Goal: Information Seeking & Learning: Learn about a topic

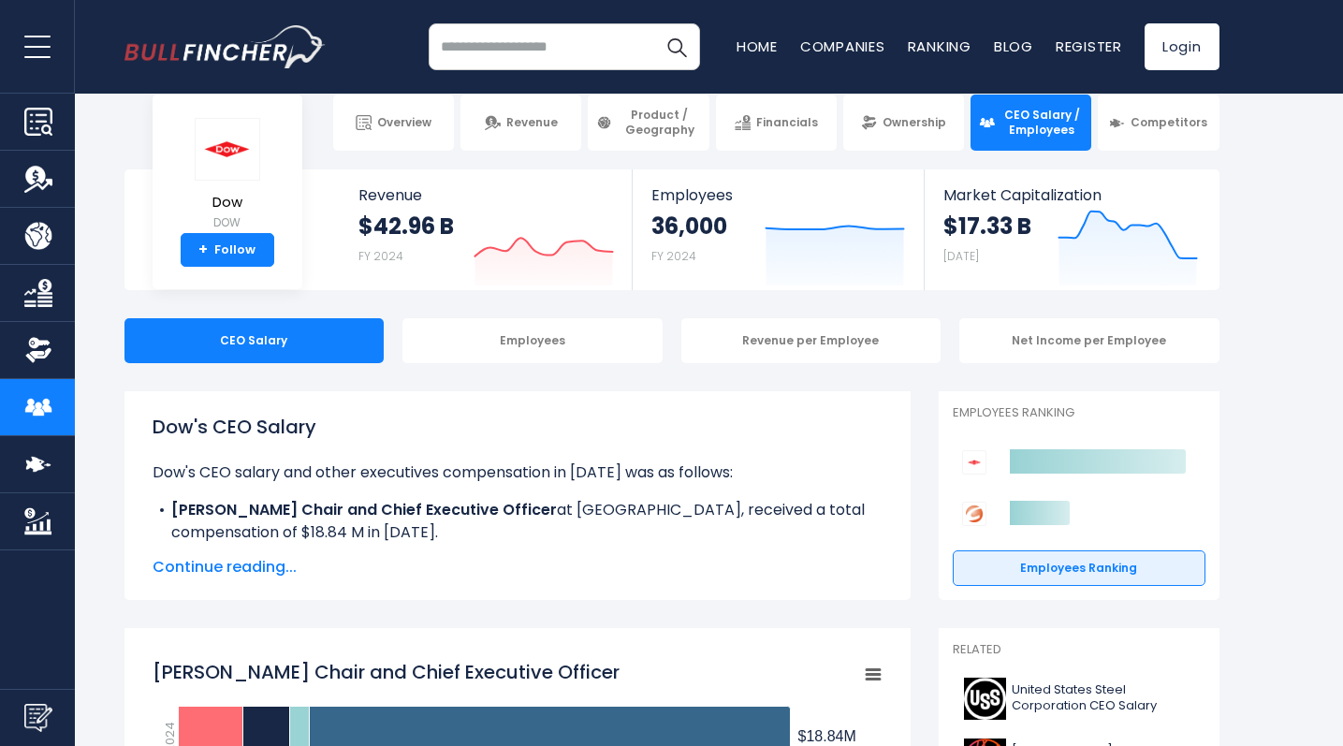
scroll to position [27, 0]
click at [256, 563] on span "Continue reading..." at bounding box center [518, 567] width 730 height 22
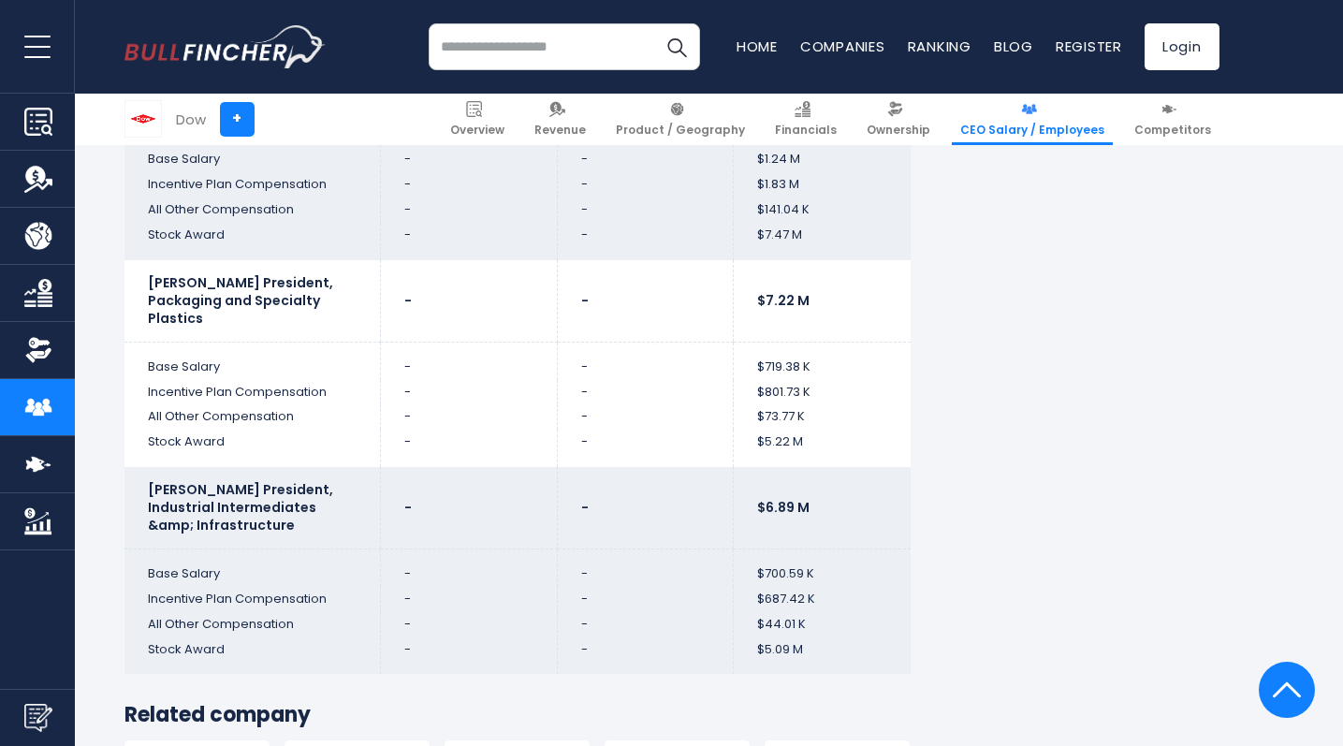
scroll to position [7501, 0]
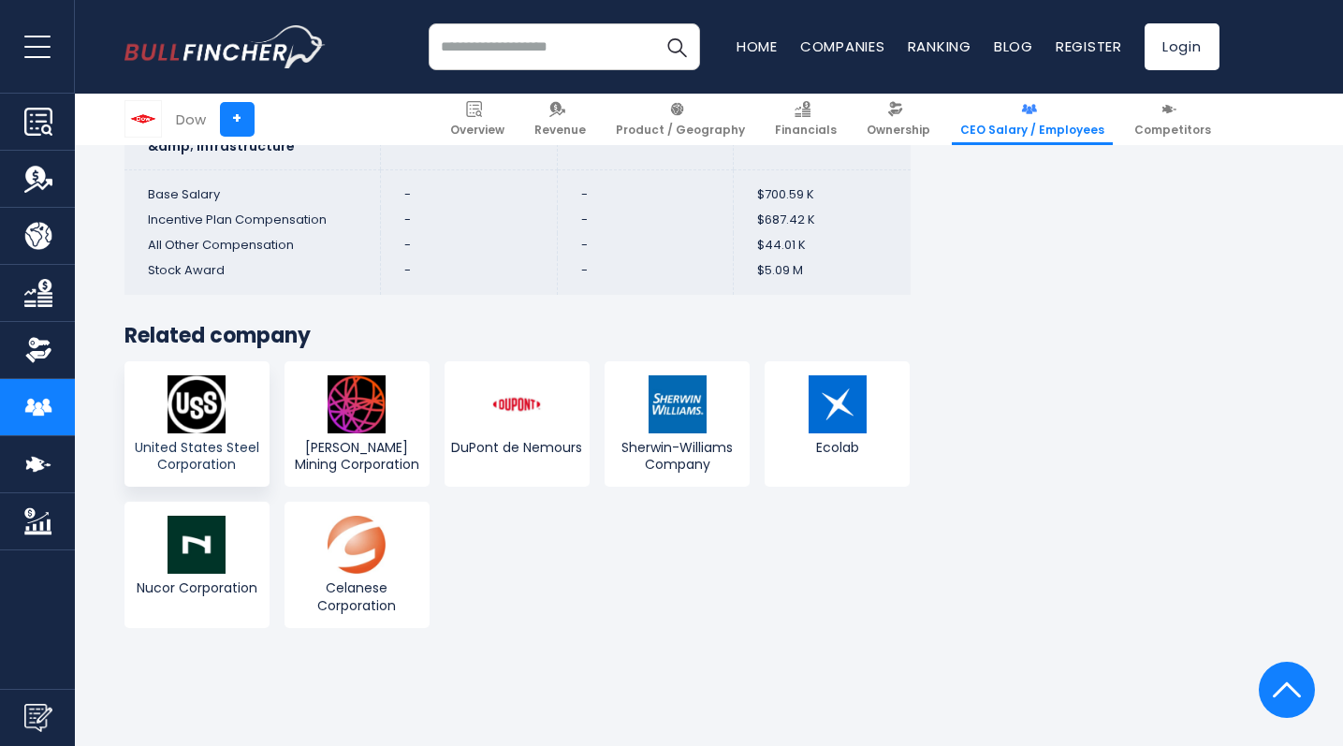
click at [214, 439] on span "United States Steel Corporation" at bounding box center [197, 456] width 136 height 34
click at [221, 439] on span "United States Steel Corporation" at bounding box center [197, 456] width 136 height 34
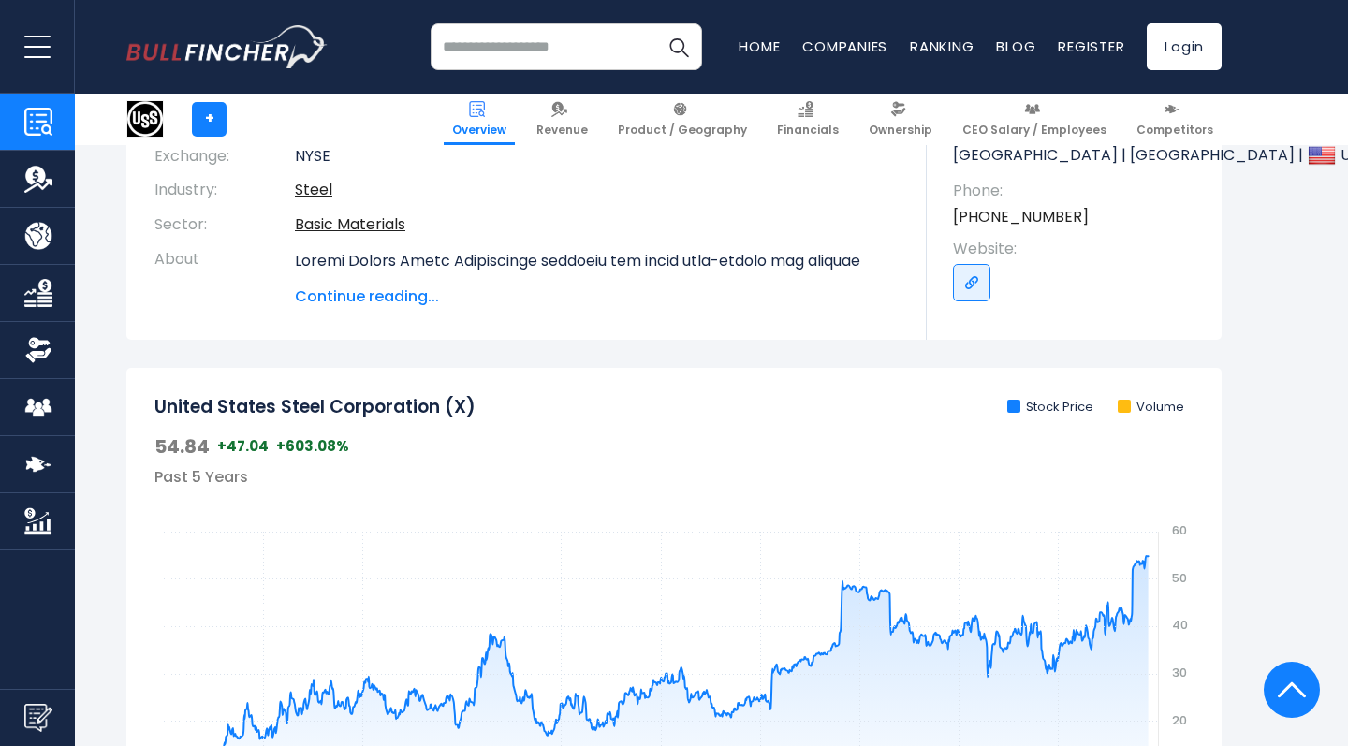
scroll to position [590, 0]
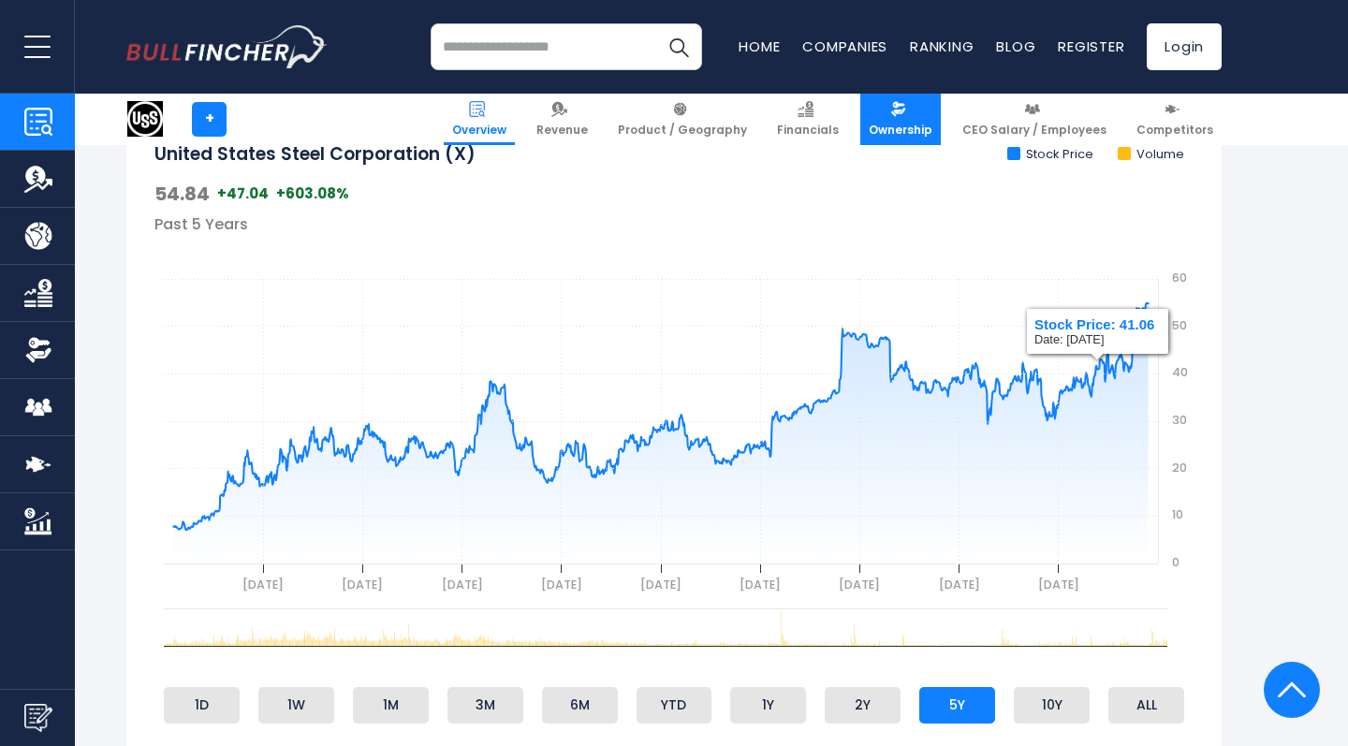
click at [905, 128] on span "Ownership" at bounding box center [901, 130] width 64 height 15
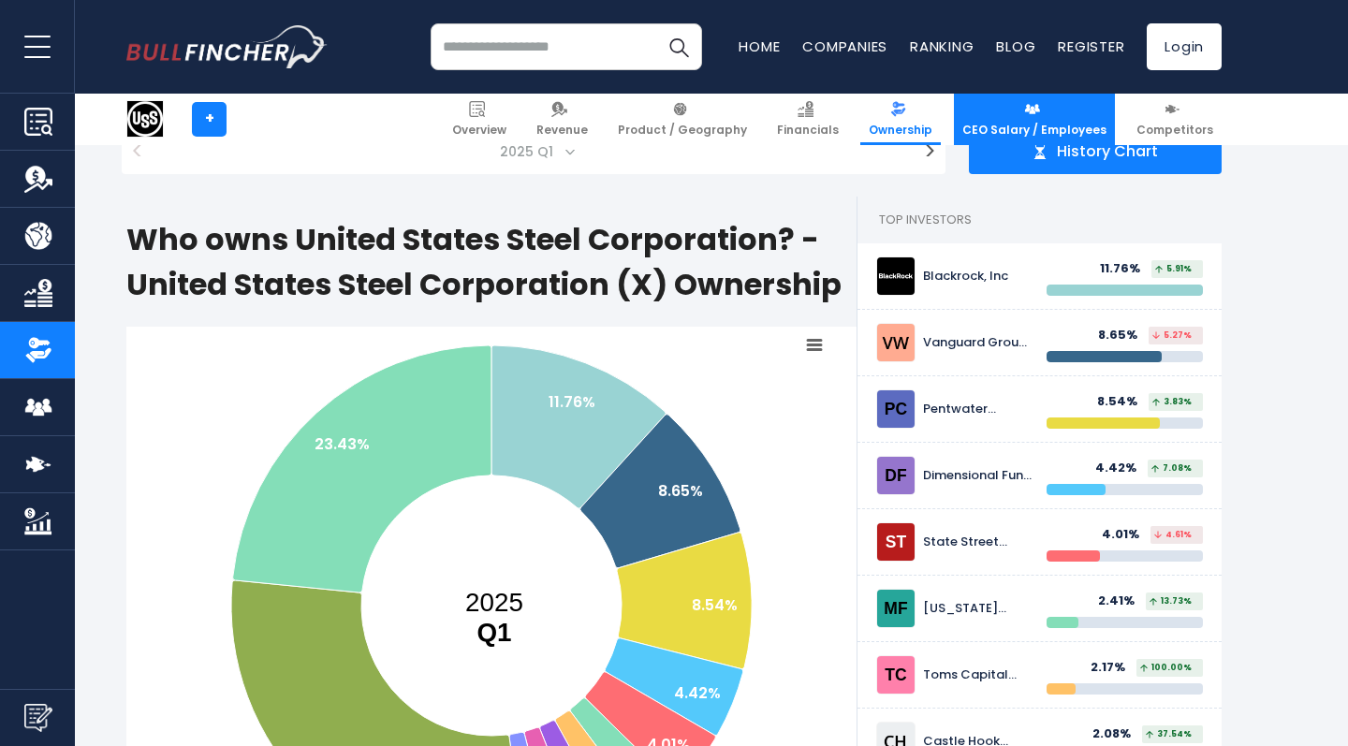
click at [1046, 128] on span "CEO Salary / Employees" at bounding box center [1034, 130] width 144 height 15
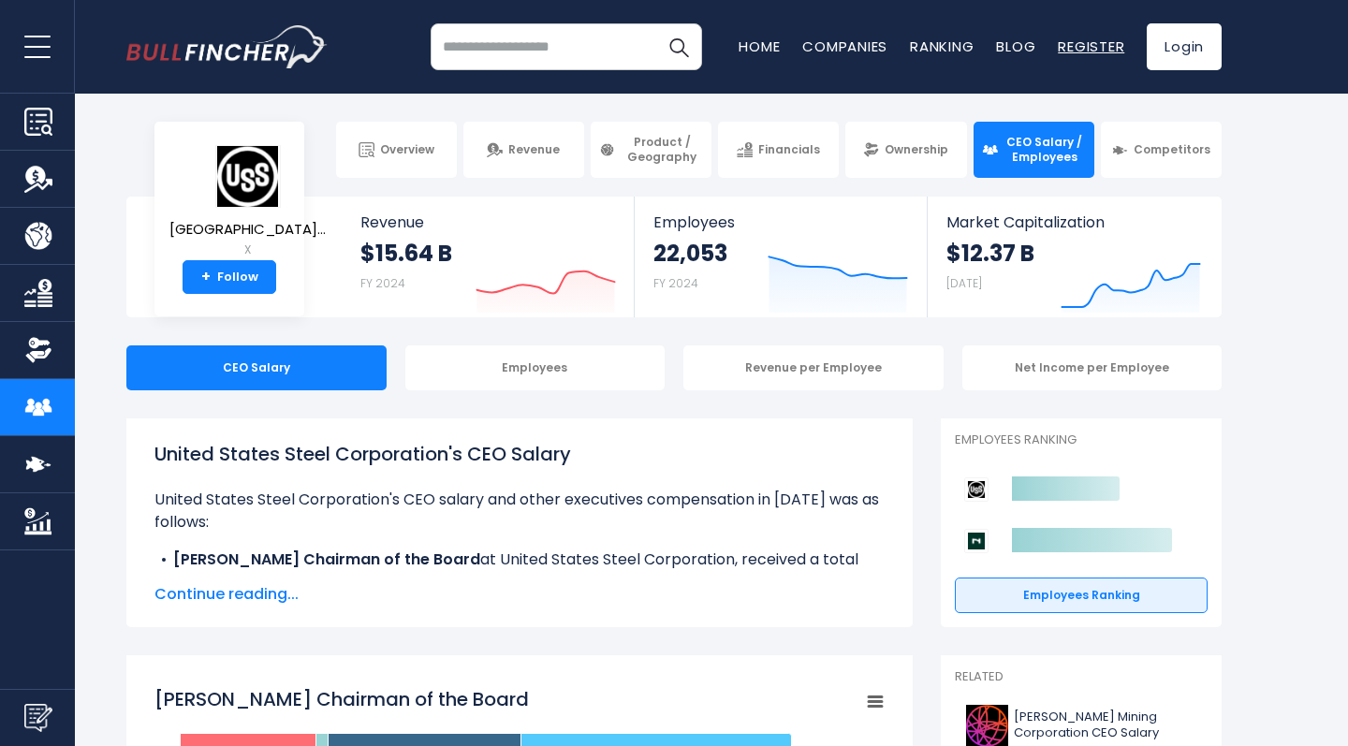
click at [1092, 50] on link "Register" at bounding box center [1091, 47] width 66 height 20
click at [44, 48] on button "open menu" at bounding box center [37, 46] width 75 height 93
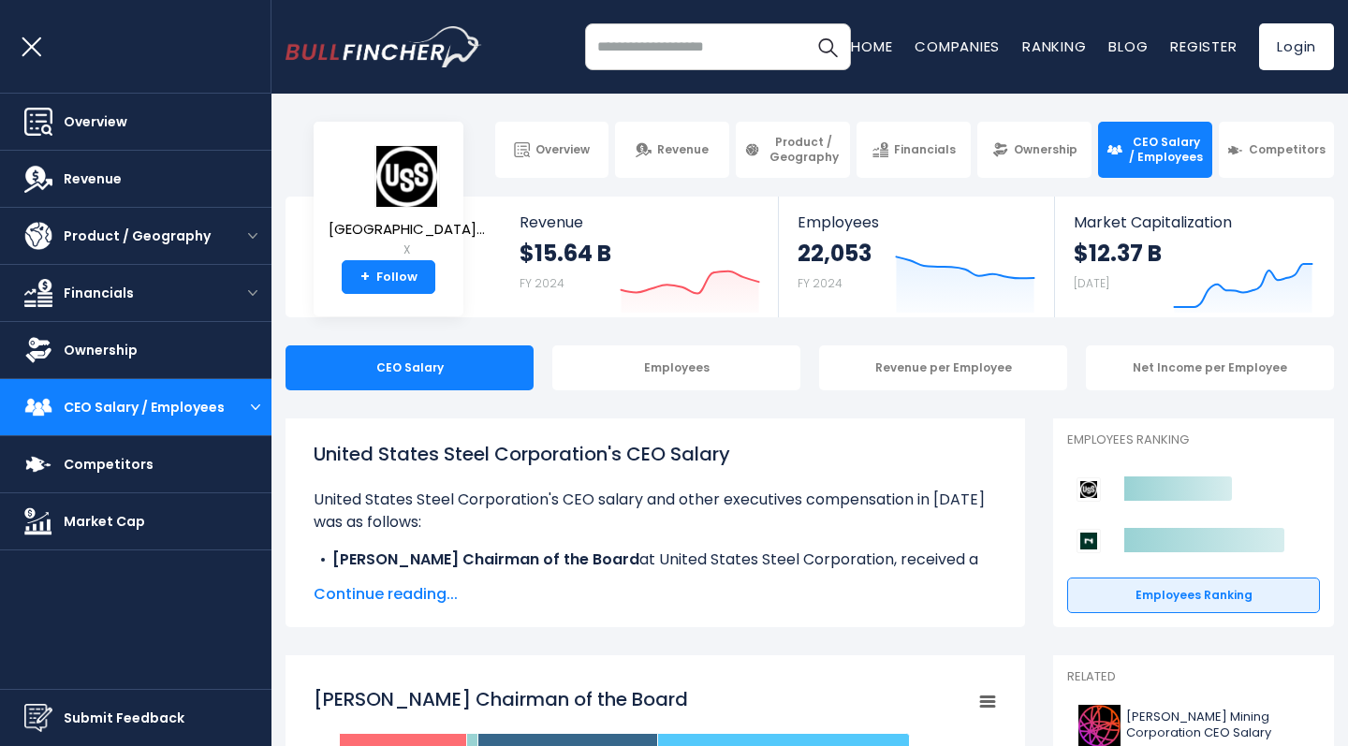
click at [306, 54] on img "Go to homepage" at bounding box center [384, 47] width 197 height 42
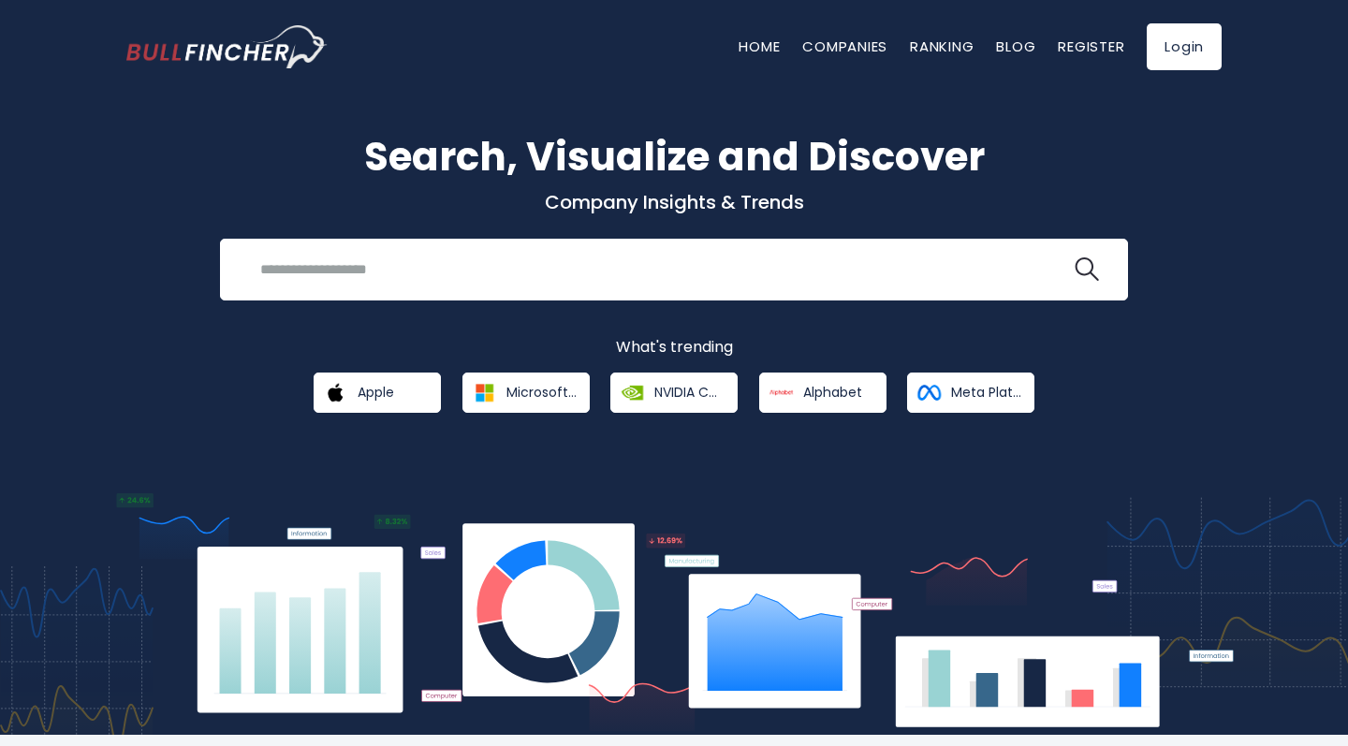
scroll to position [22, 0]
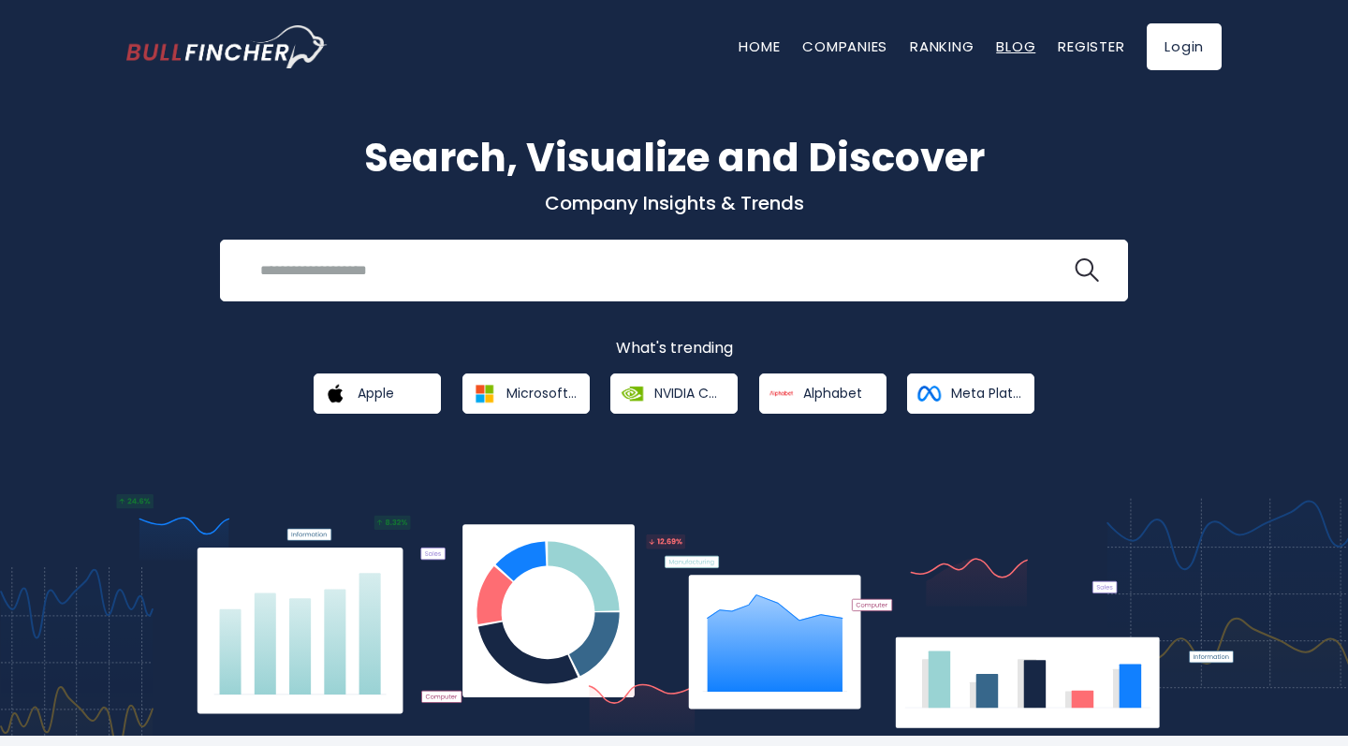
click at [1022, 54] on link "Blog" at bounding box center [1015, 47] width 39 height 20
click at [1081, 48] on link "Register" at bounding box center [1091, 47] width 66 height 20
click at [680, 395] on span "NVIDIA Corporation" at bounding box center [689, 393] width 70 height 17
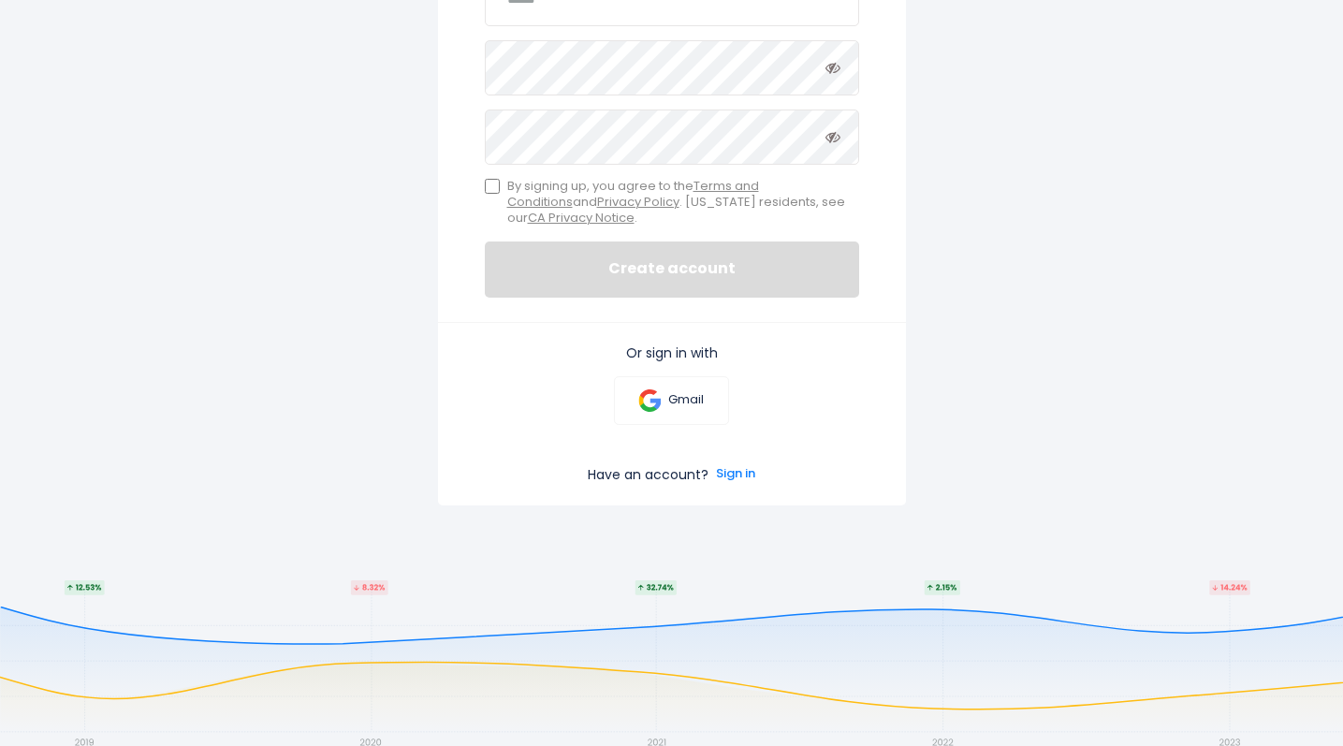
scroll to position [493, 0]
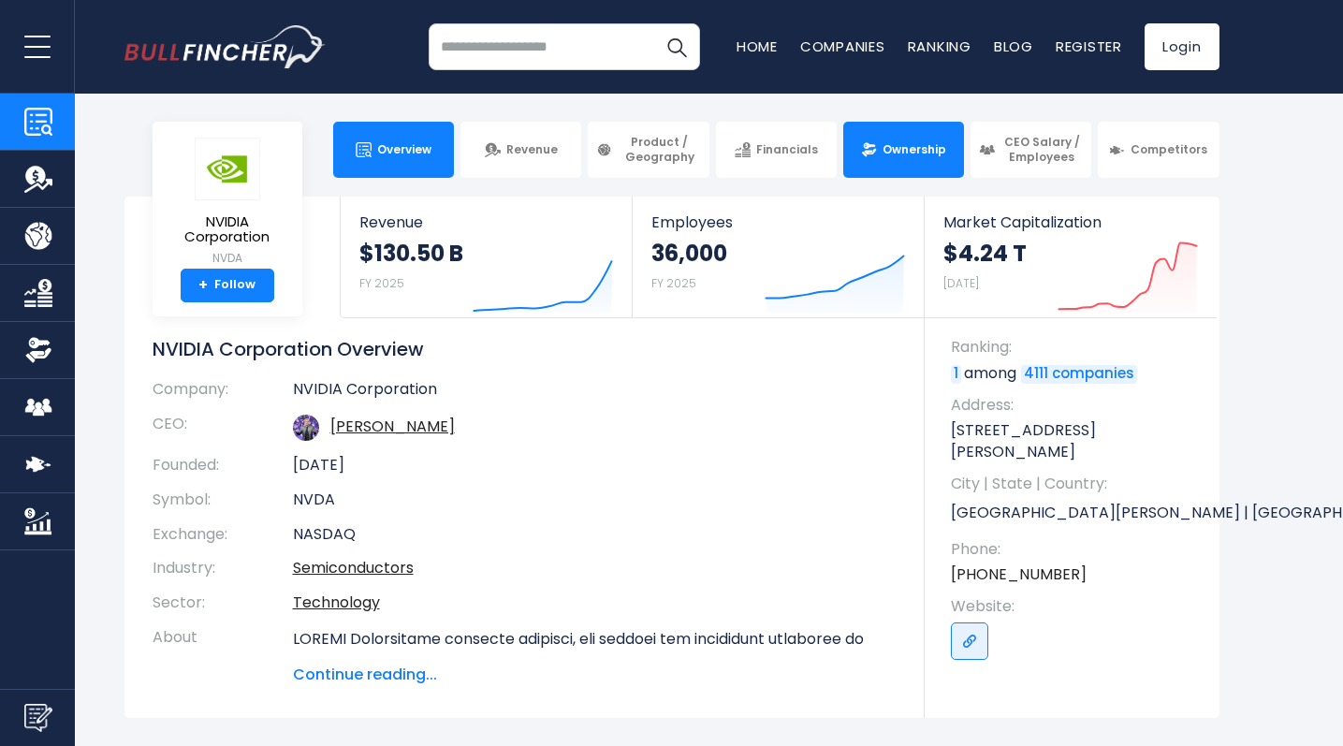
click at [916, 144] on span "Ownership" at bounding box center [915, 149] width 64 height 15
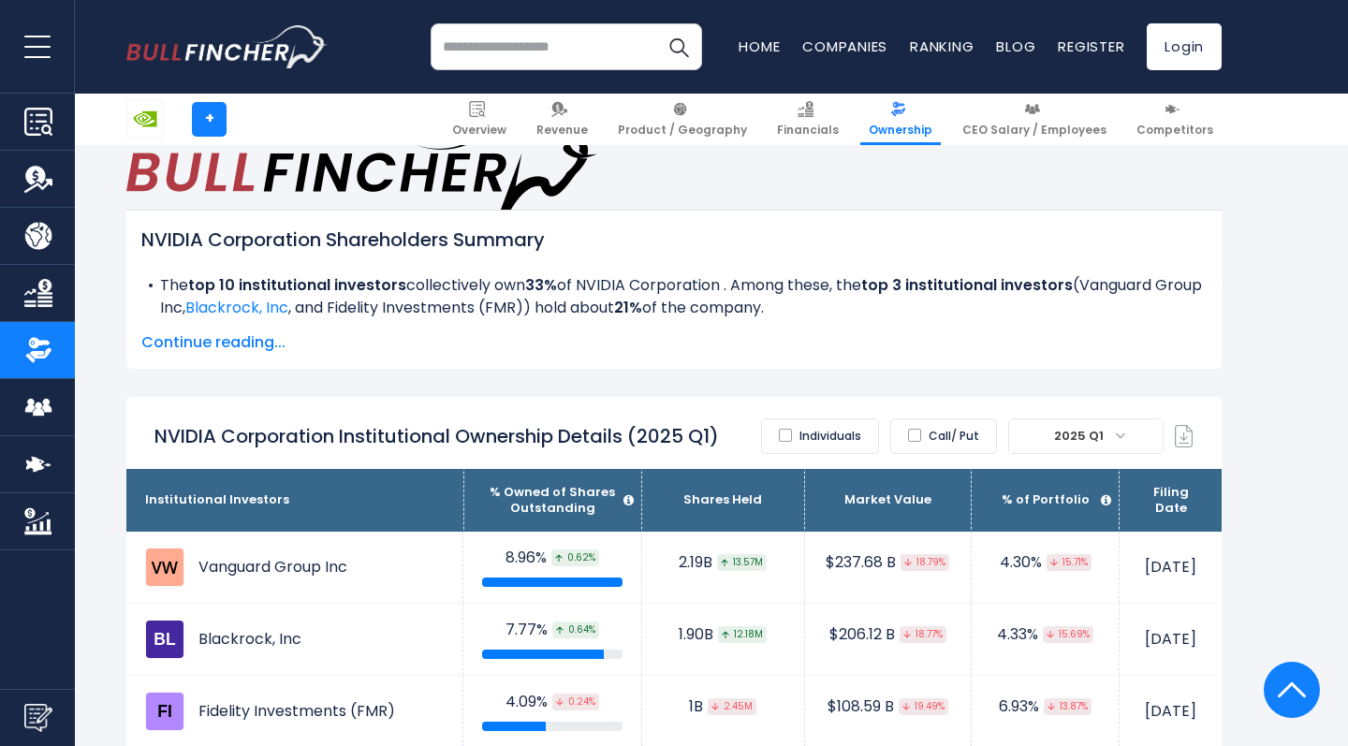
scroll to position [776, 0]
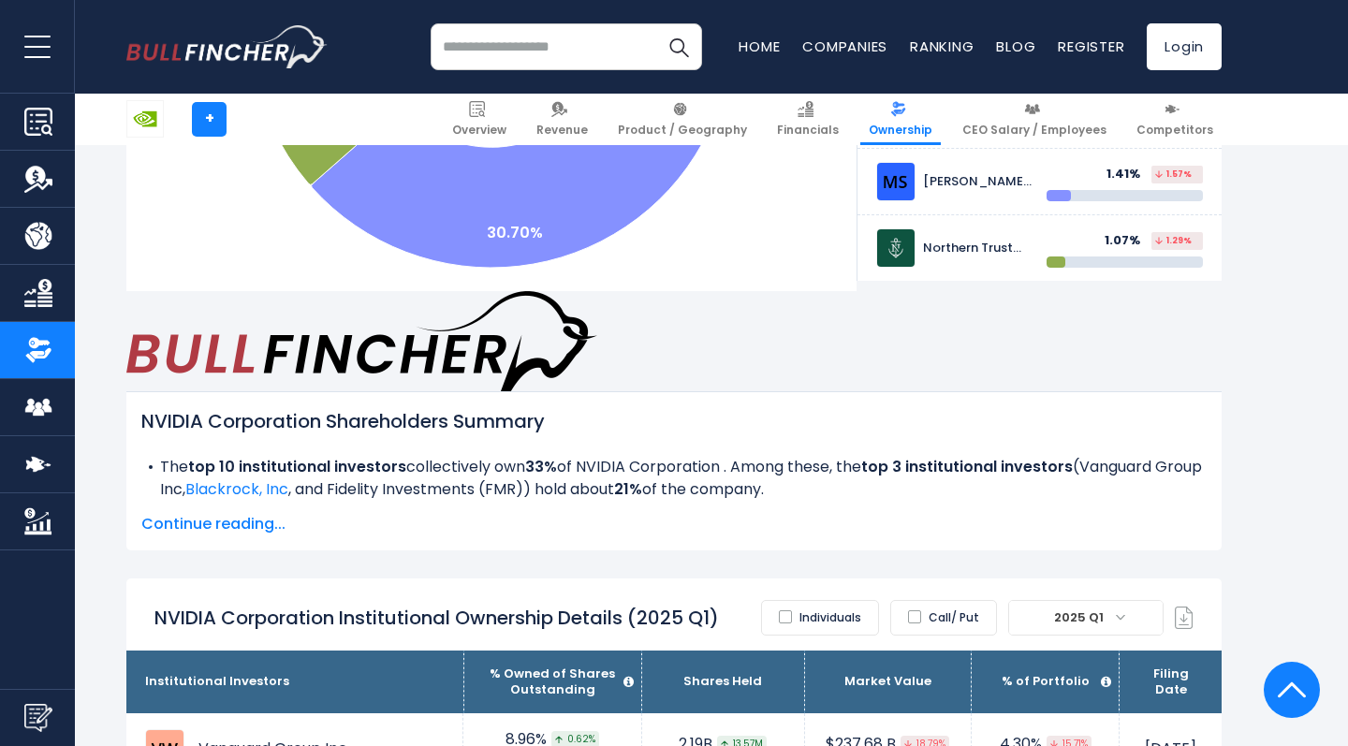
click at [818, 600] on label "Individuals" at bounding box center [820, 618] width 118 height 36
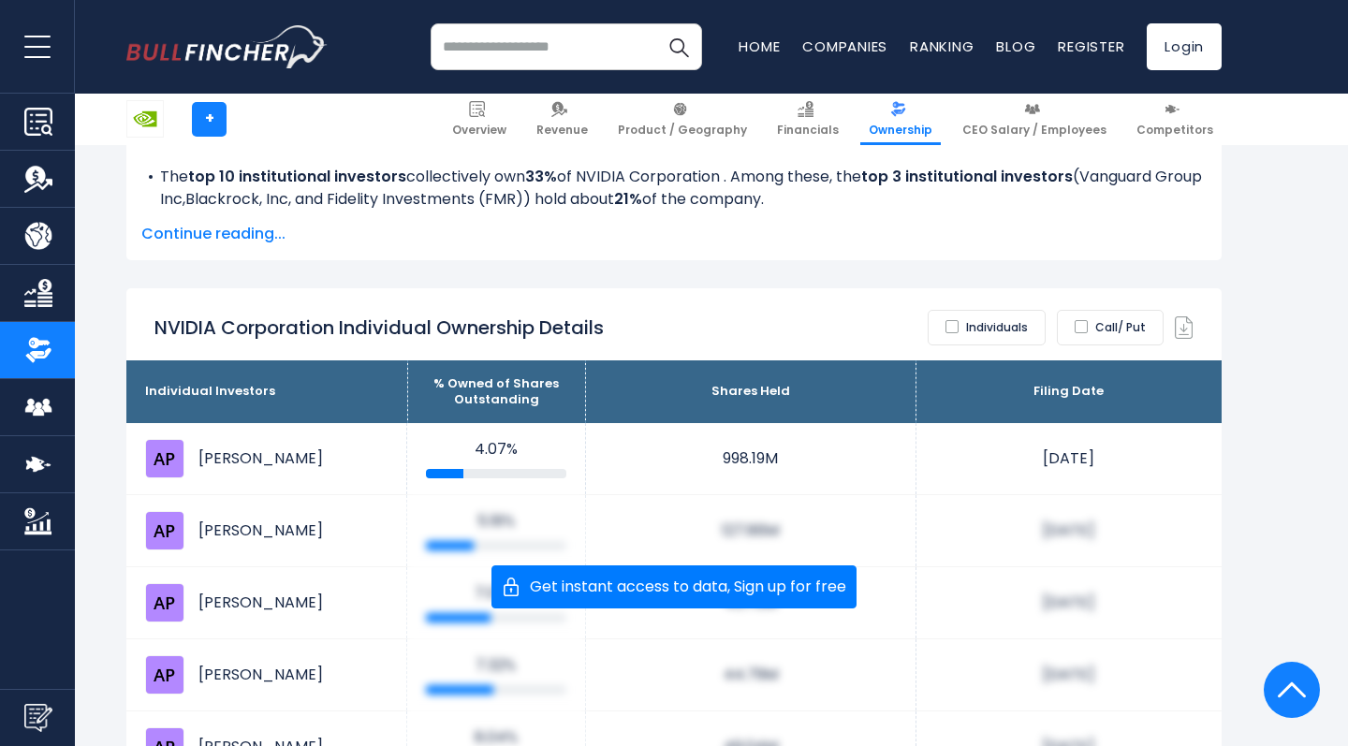
scroll to position [638, 0]
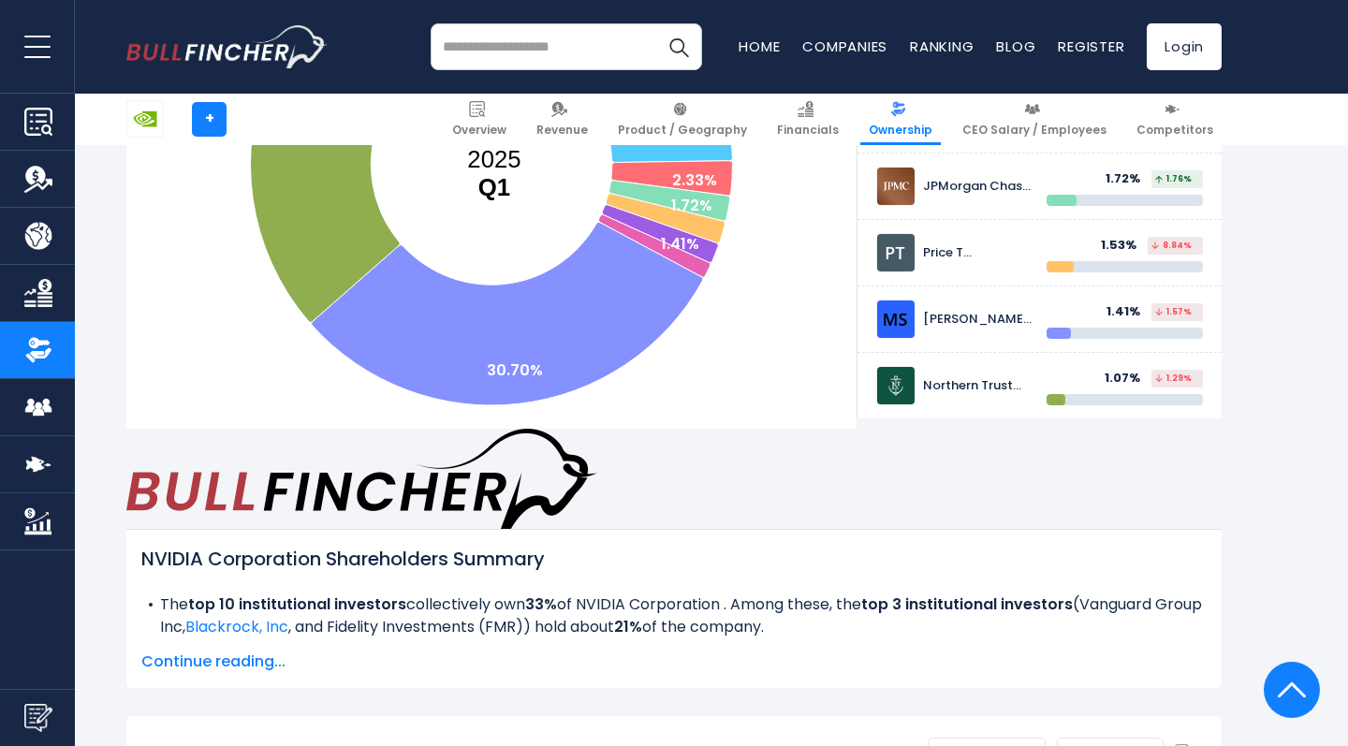
click at [1016, 738] on label "Individuals" at bounding box center [987, 756] width 118 height 36
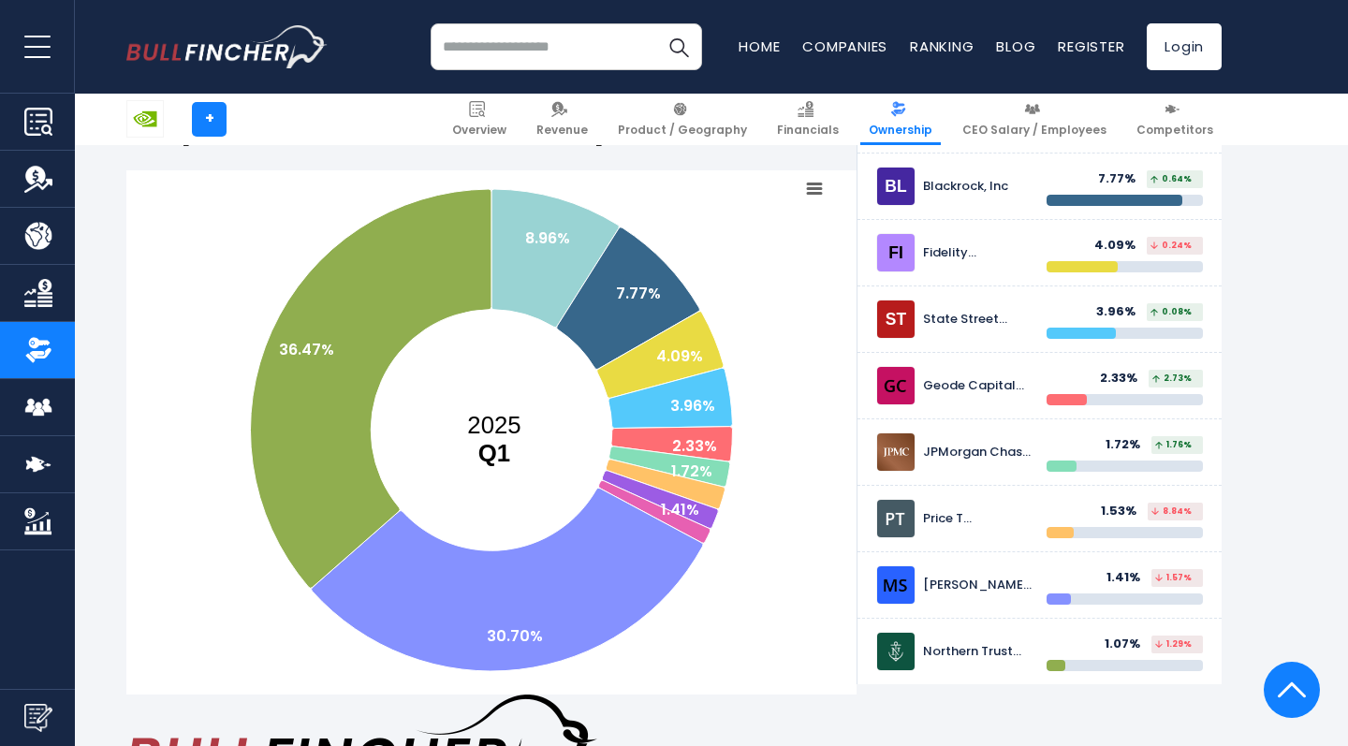
scroll to position [231, 0]
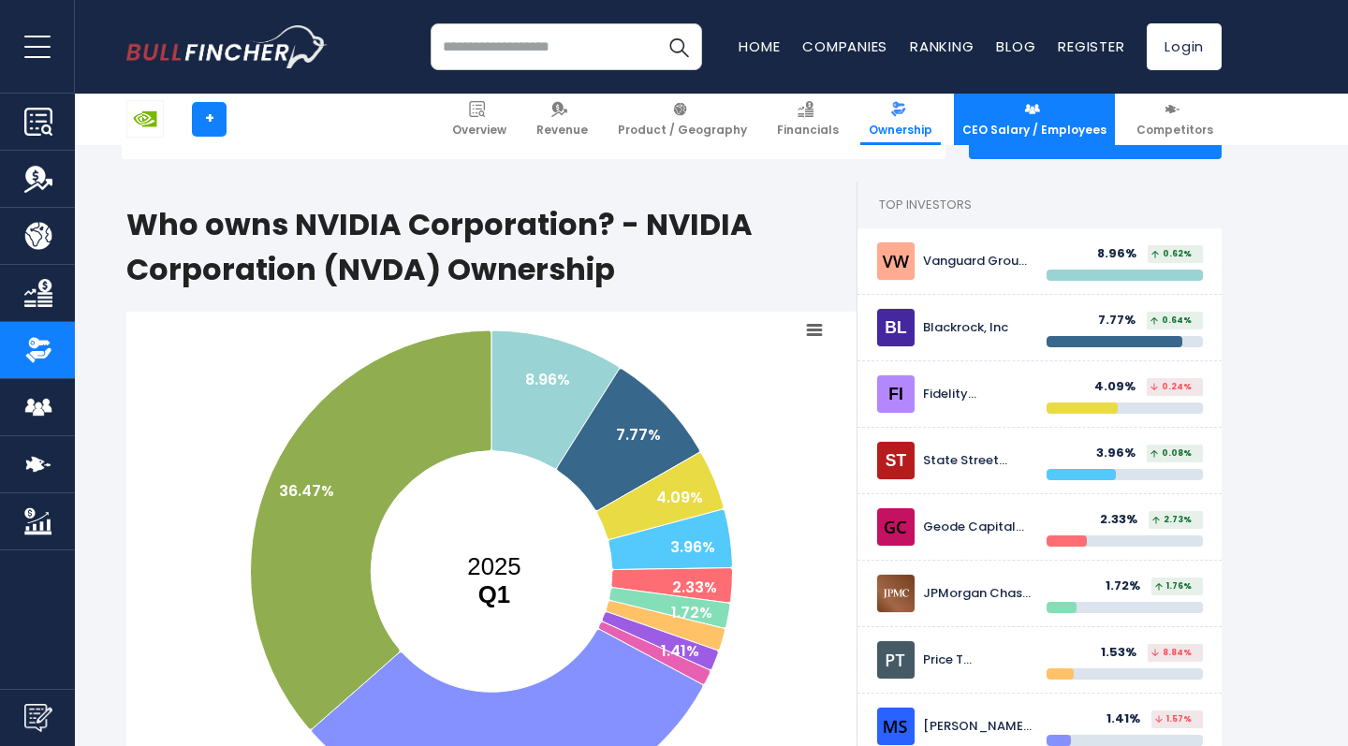
click at [1056, 121] on link "CEO Salary / Employees" at bounding box center [1034, 119] width 161 height 51
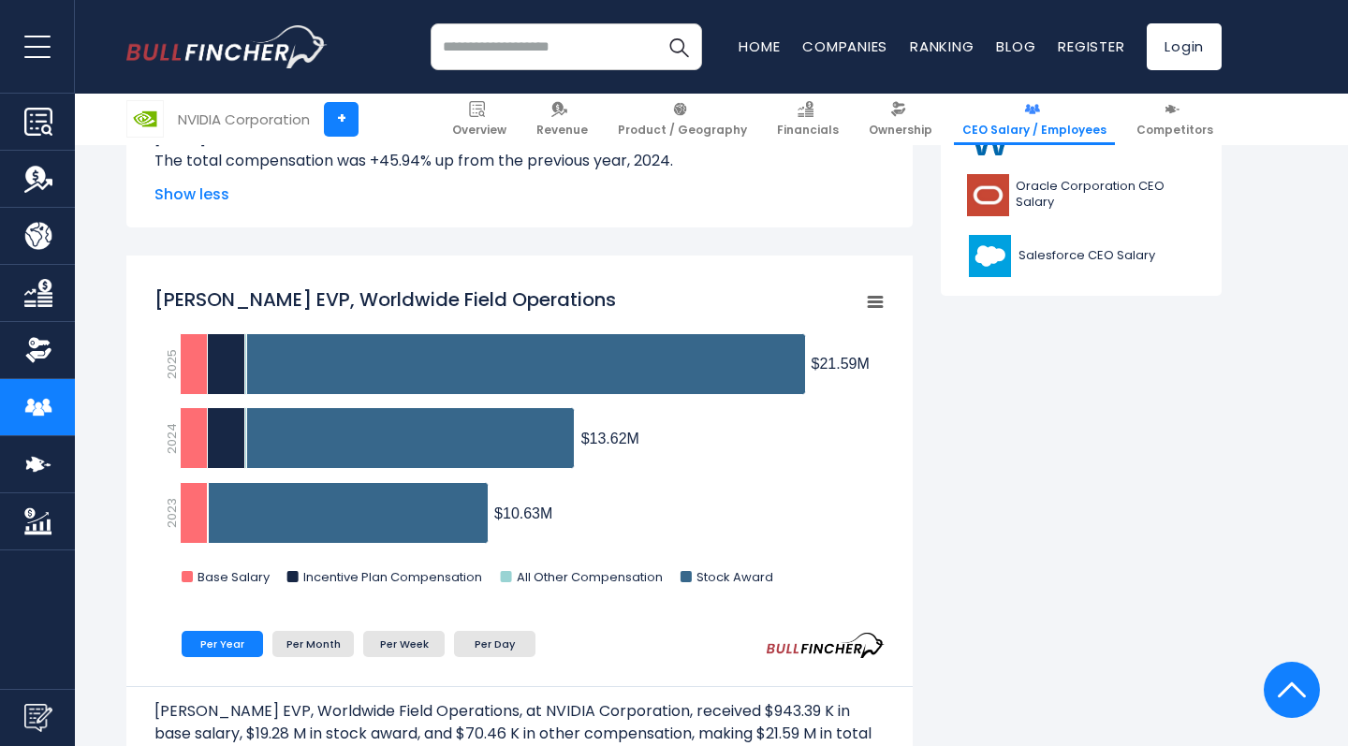
scroll to position [485, 0]
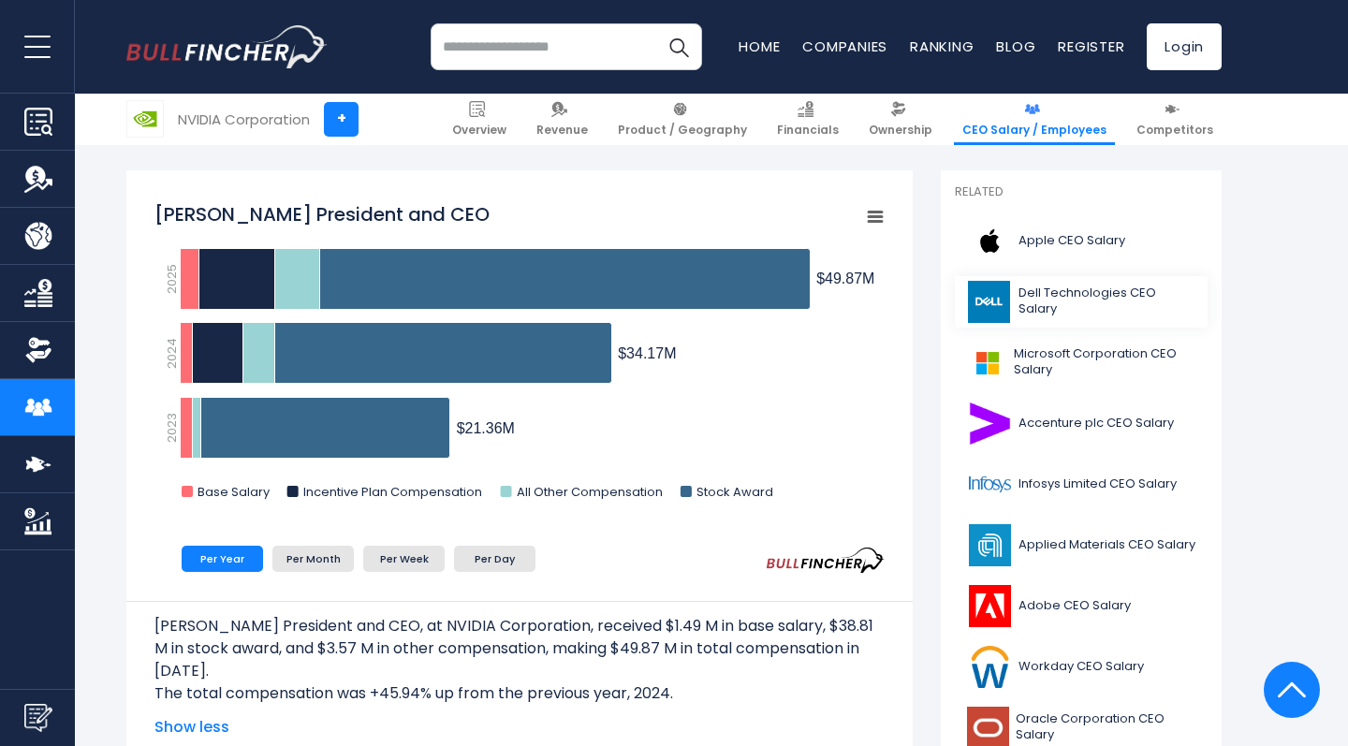
click at [1078, 310] on link "Dell Technologies CEO Salary" at bounding box center [1081, 301] width 253 height 51
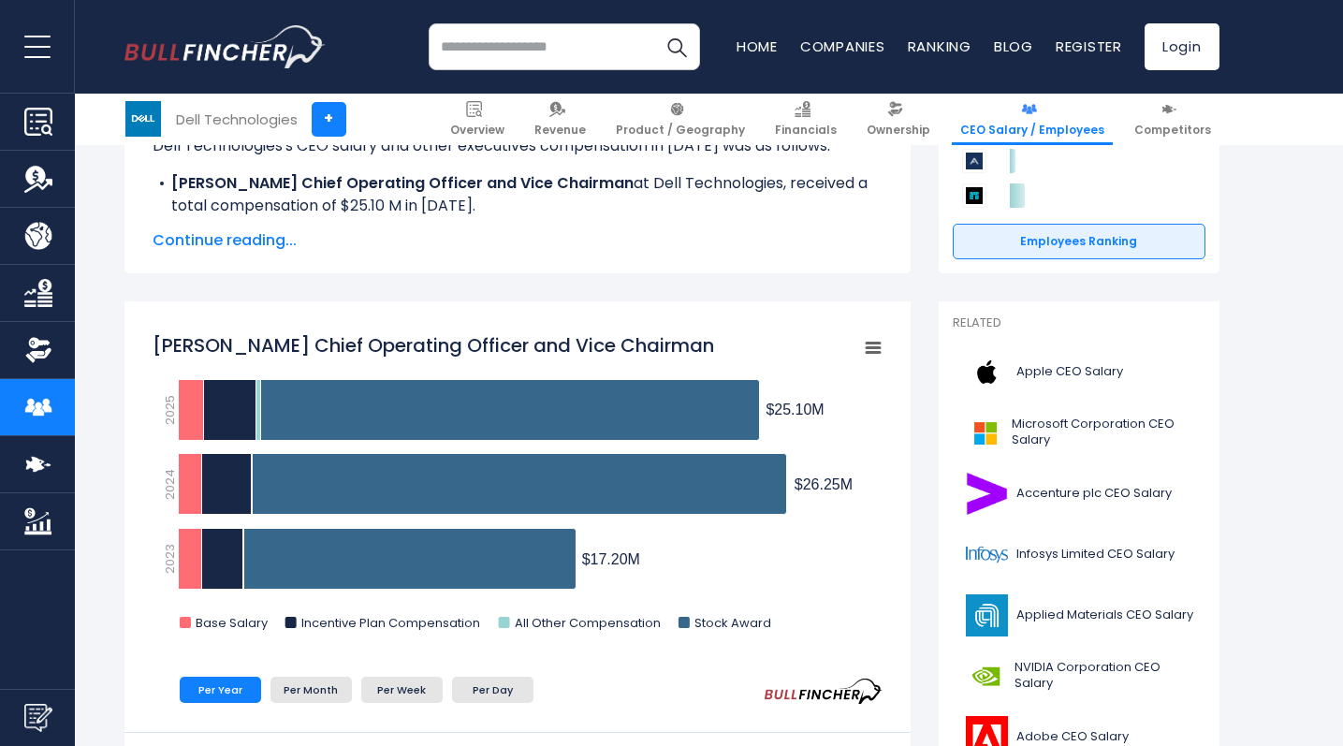
scroll to position [385, 0]
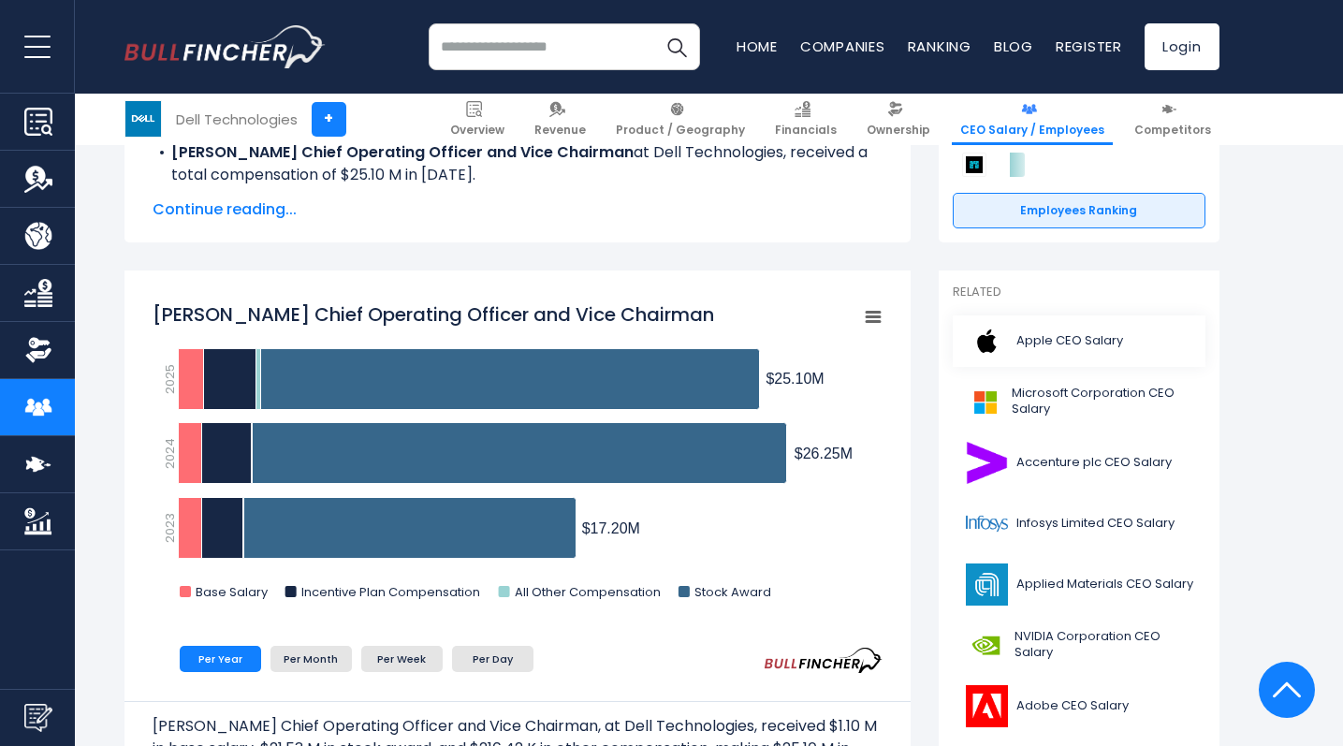
click at [1071, 351] on link "Apple CEO Salary" at bounding box center [1079, 340] width 253 height 51
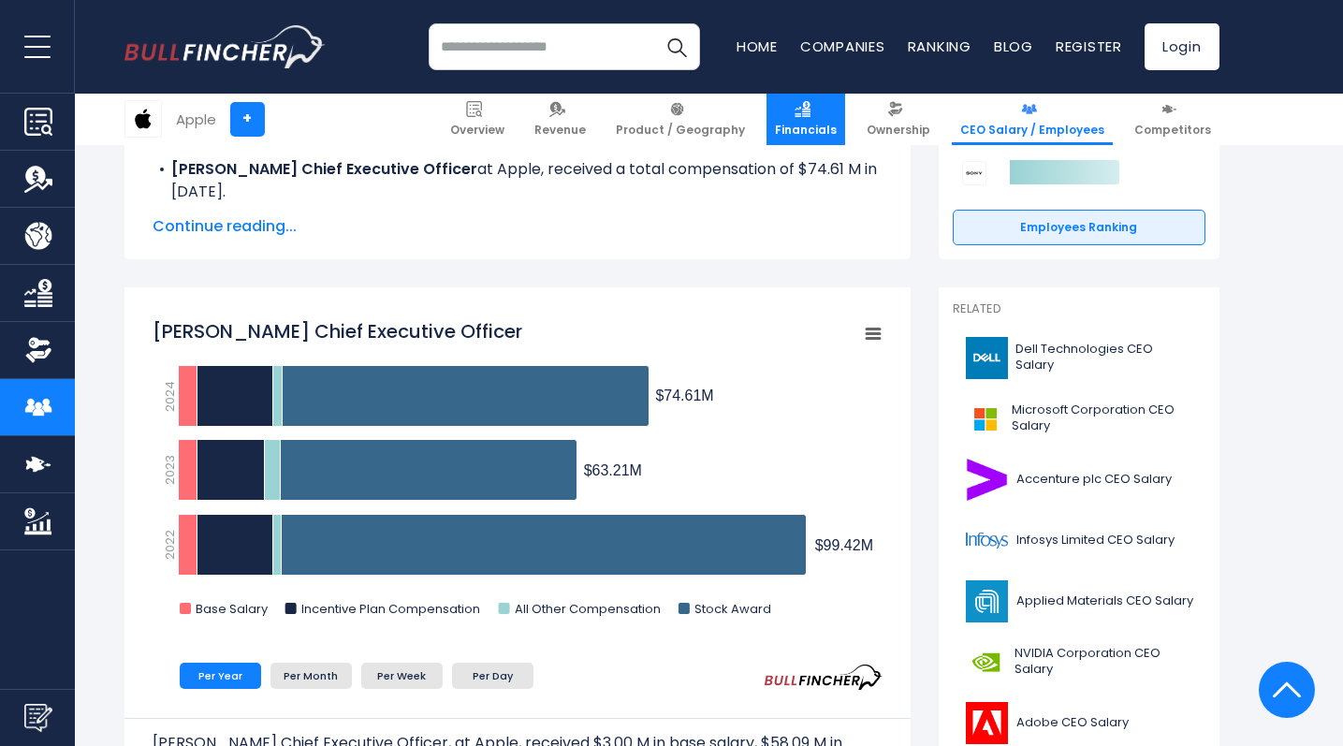
scroll to position [334, 0]
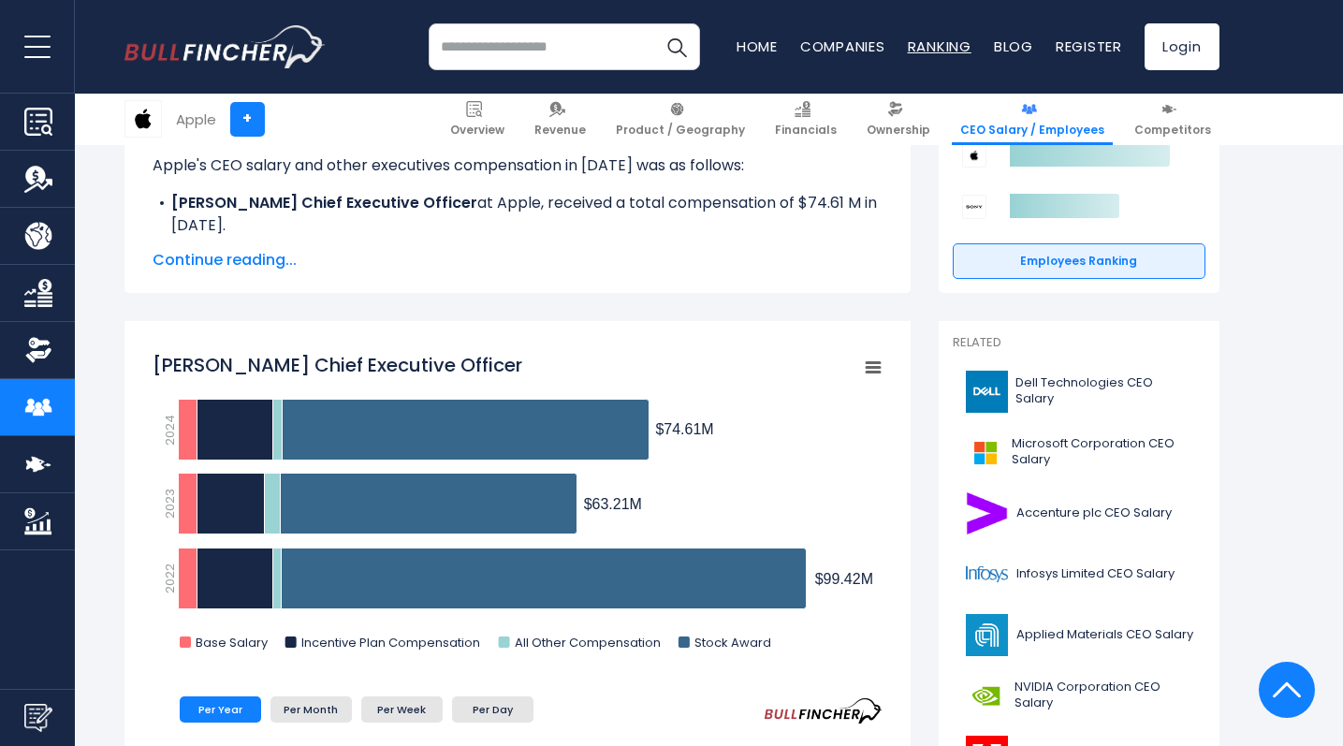
click at [928, 46] on link "Ranking" at bounding box center [940, 47] width 64 height 20
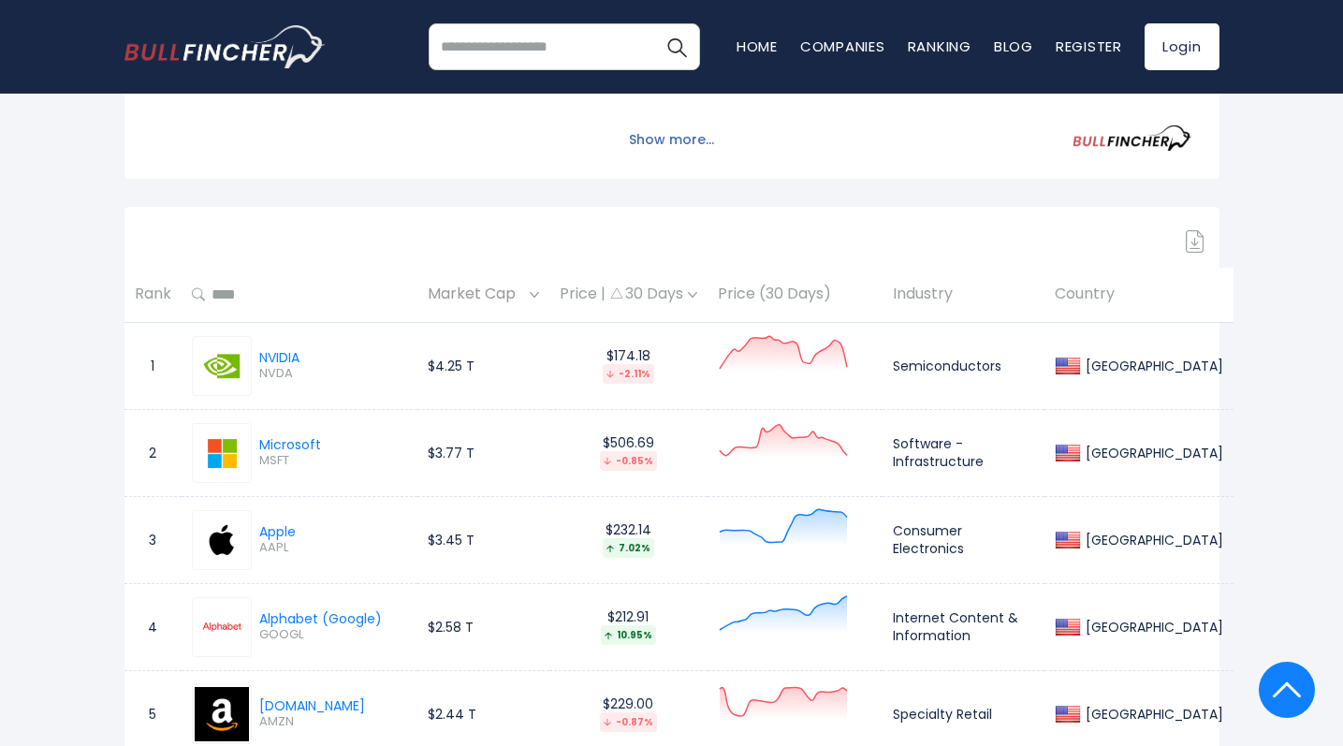
scroll to position [539, 0]
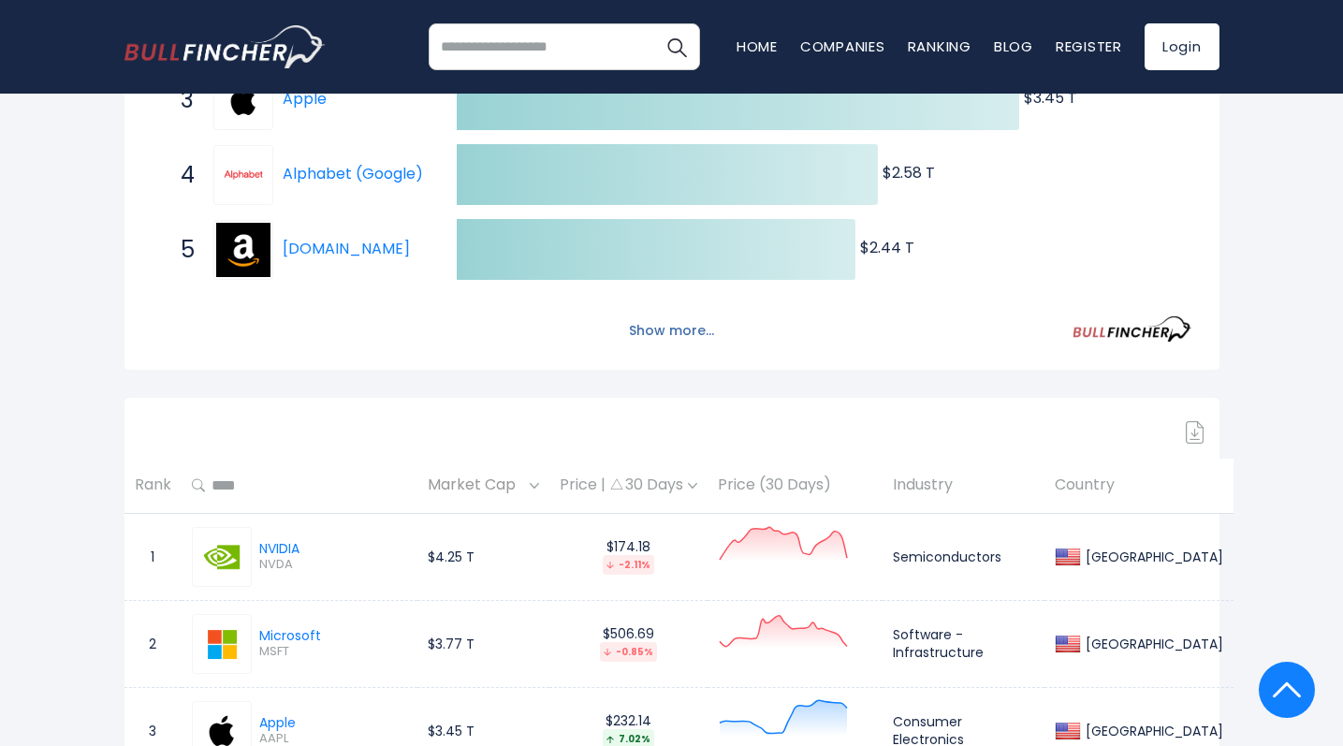
click at [672, 333] on button "Show more..." at bounding box center [672, 330] width 108 height 31
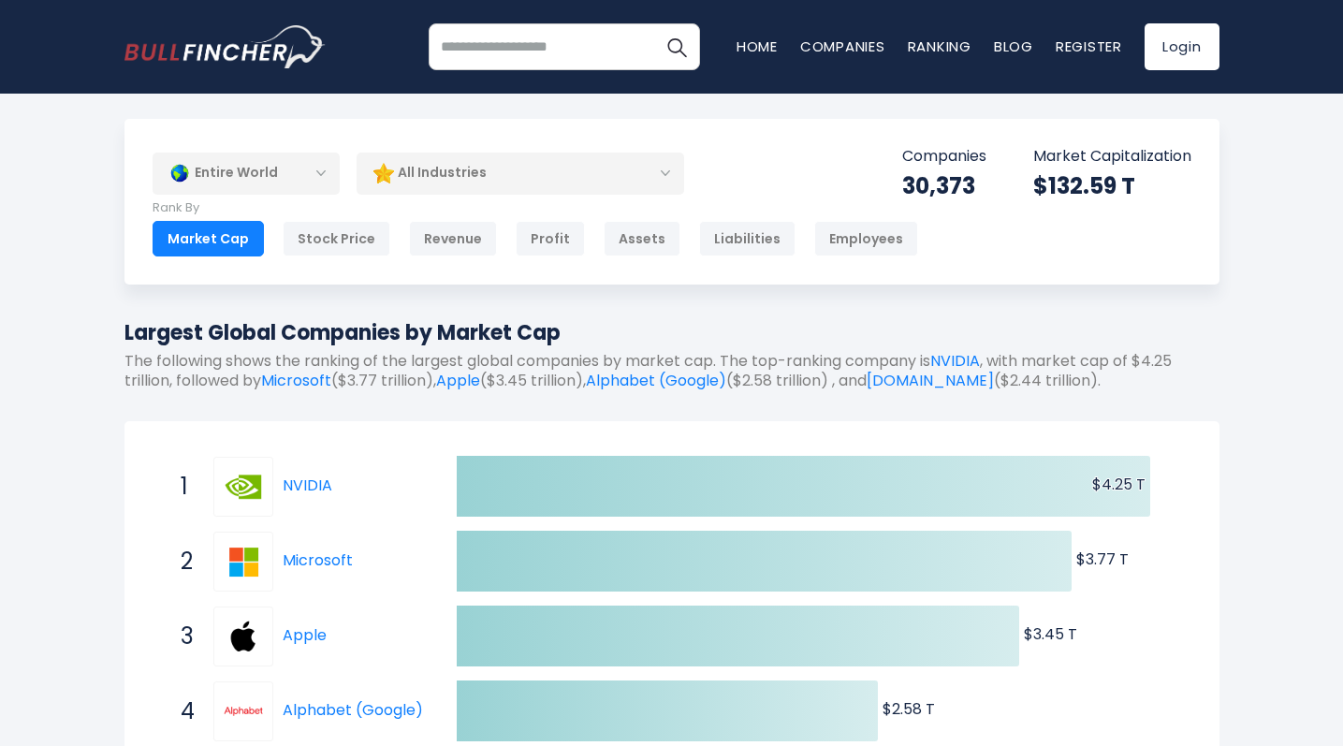
scroll to position [0, 0]
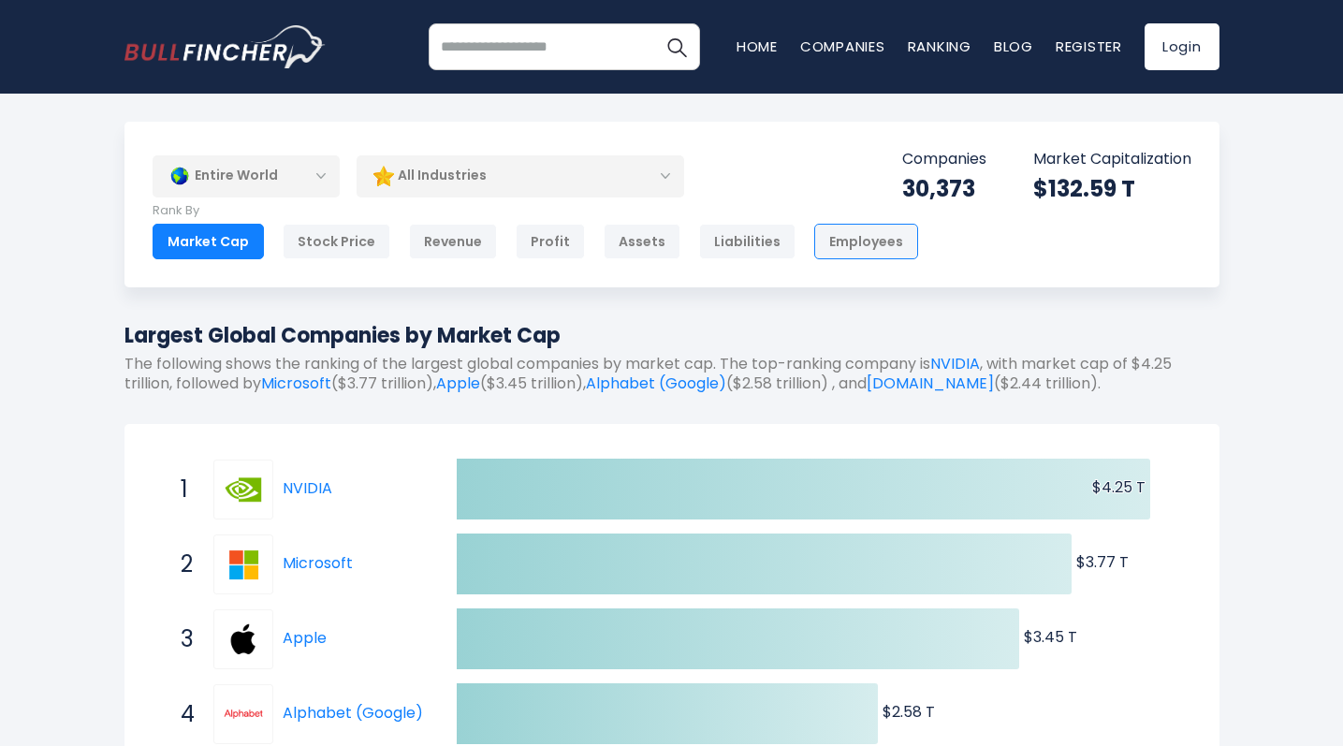
click at [837, 247] on div "Employees" at bounding box center [866, 242] width 104 height 36
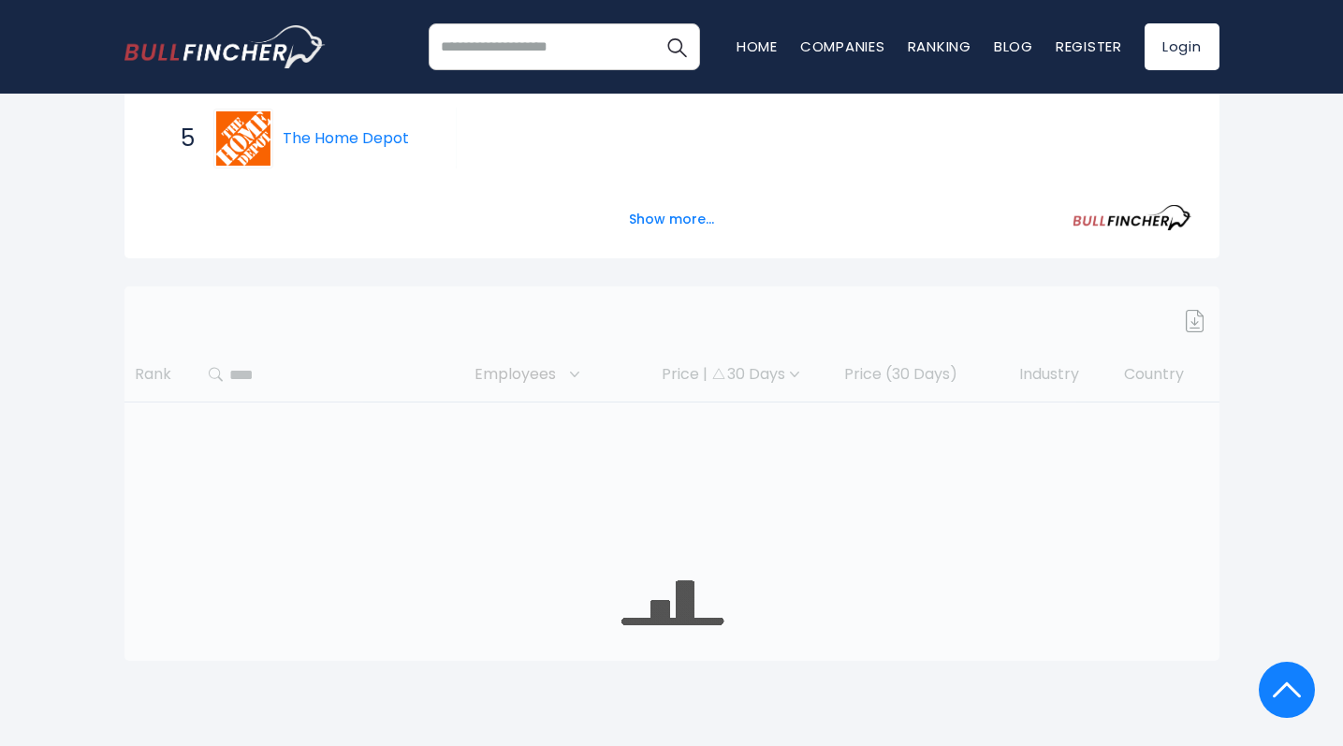
scroll to position [209, 0]
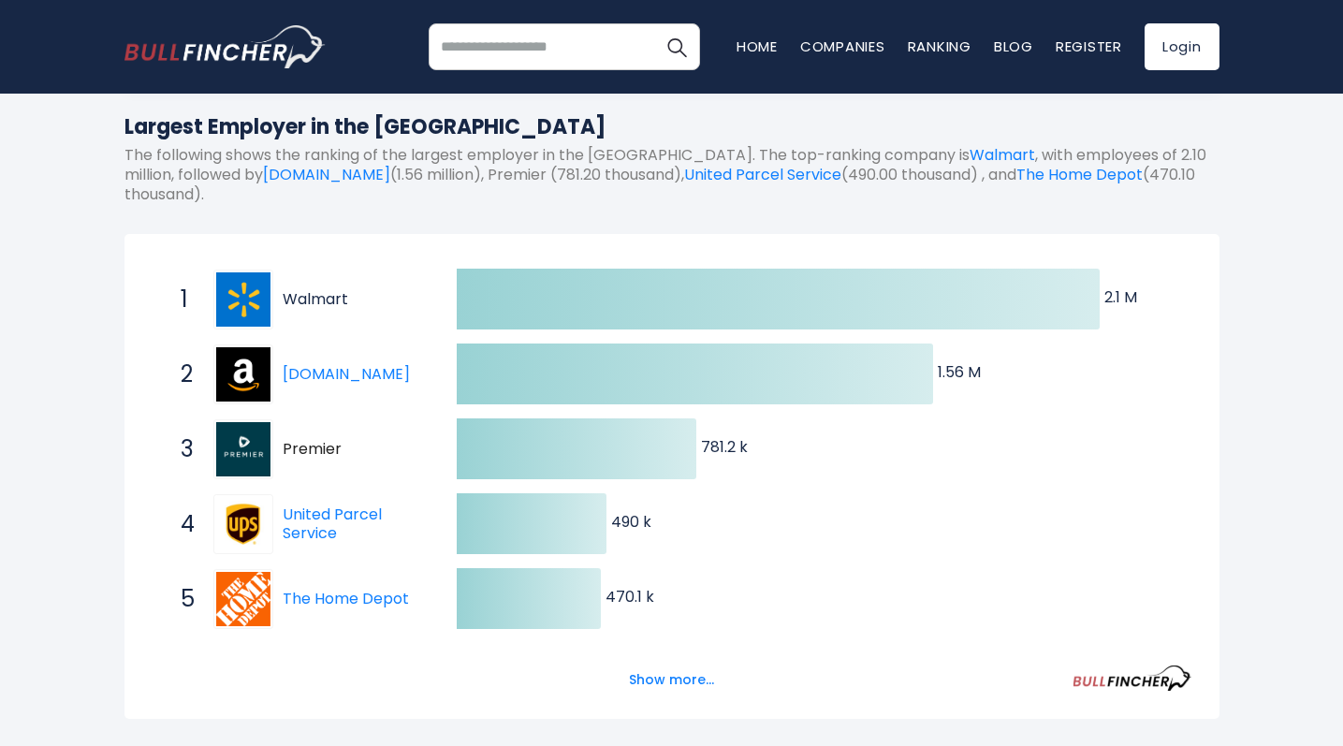
click at [337, 301] on link "Walmart" at bounding box center [316, 299] width 66 height 22
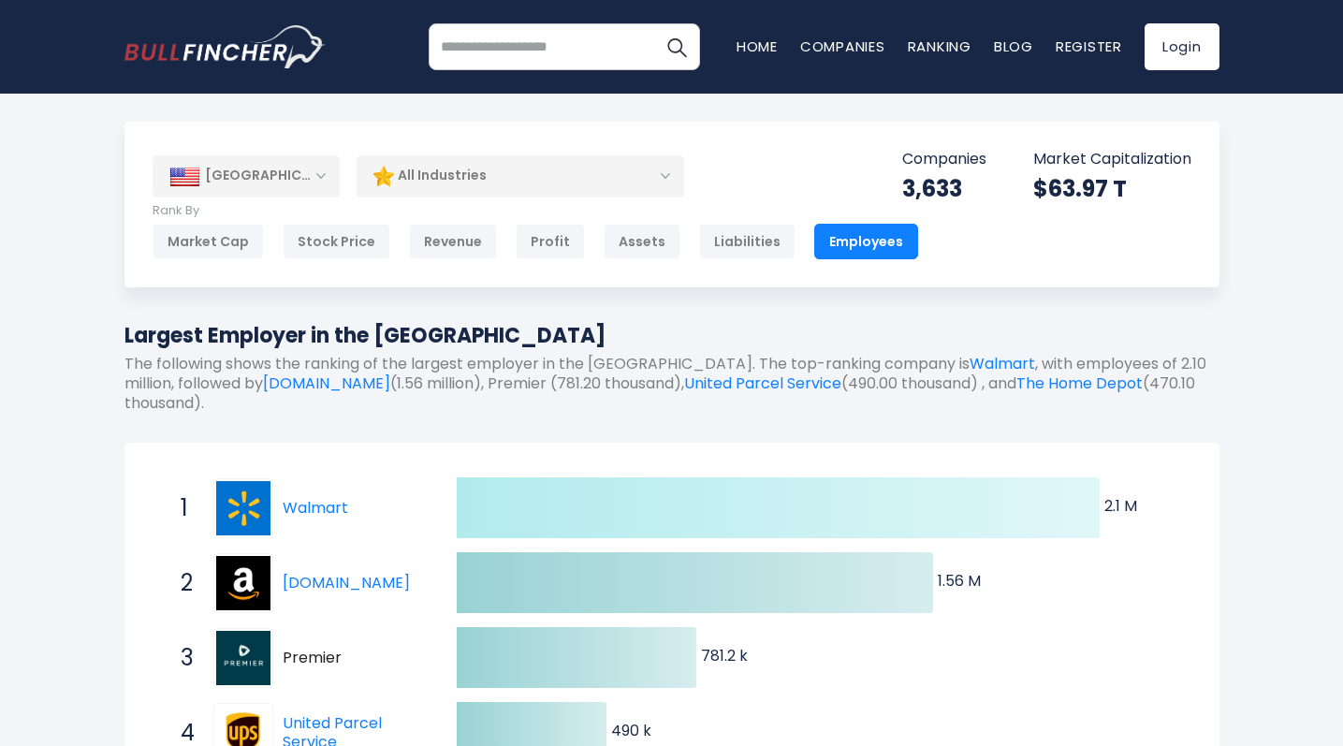
scroll to position [0, 0]
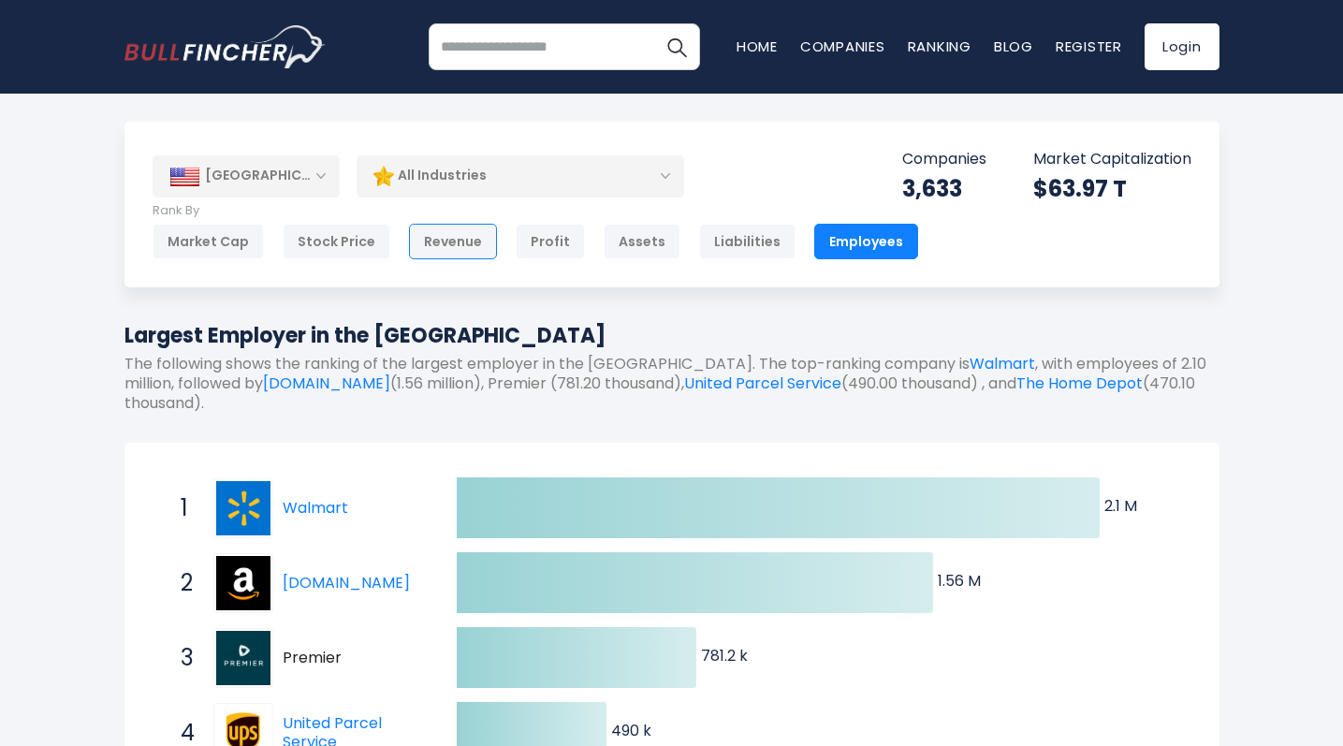
click at [449, 249] on div "Revenue" at bounding box center [453, 242] width 88 height 36
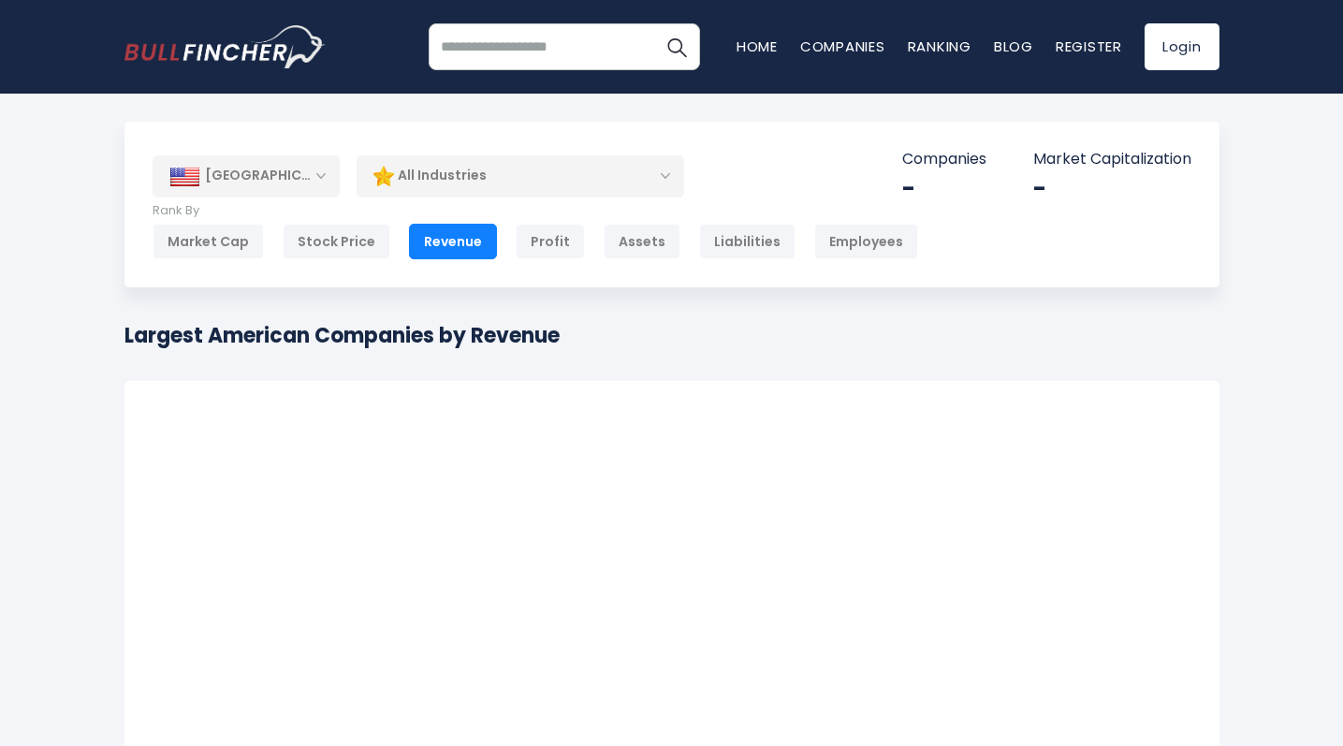
click at [290, 187] on div "[GEOGRAPHIC_DATA]" at bounding box center [246, 175] width 187 height 41
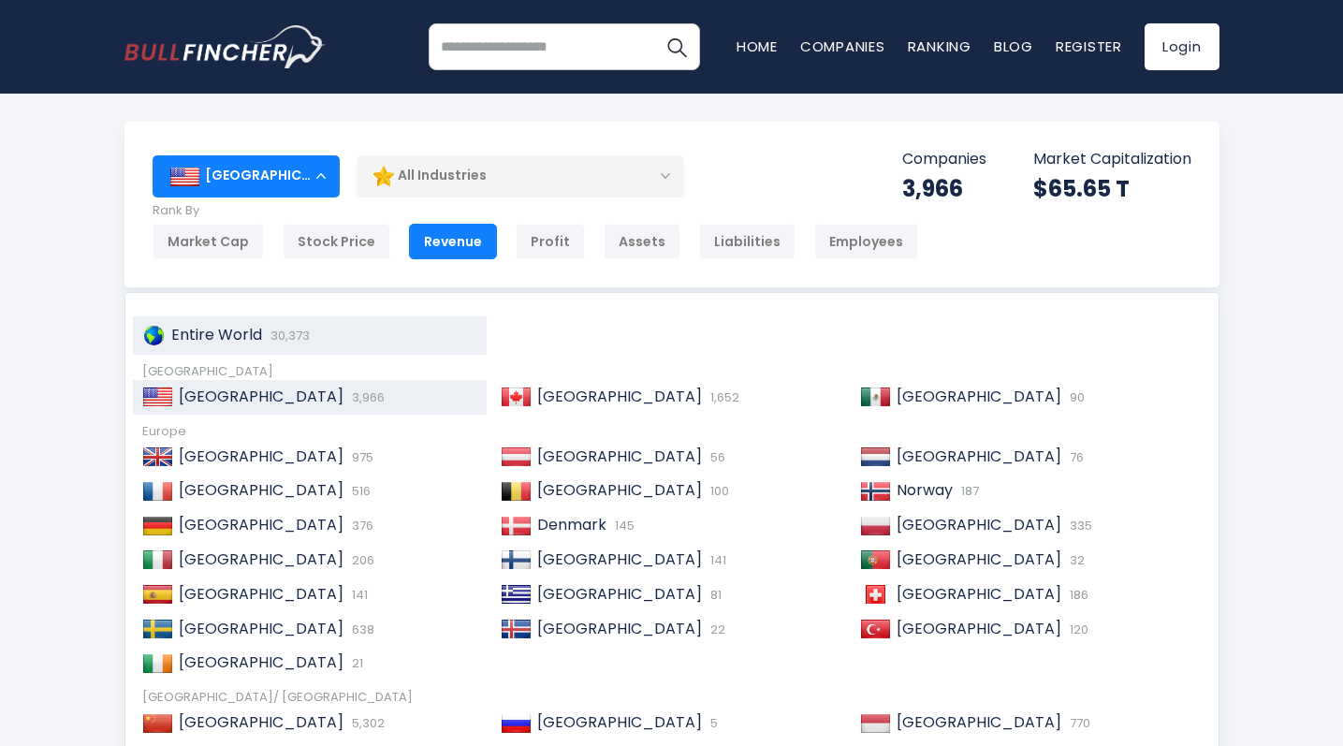
click at [266, 342] on span "30,373" at bounding box center [288, 336] width 44 height 18
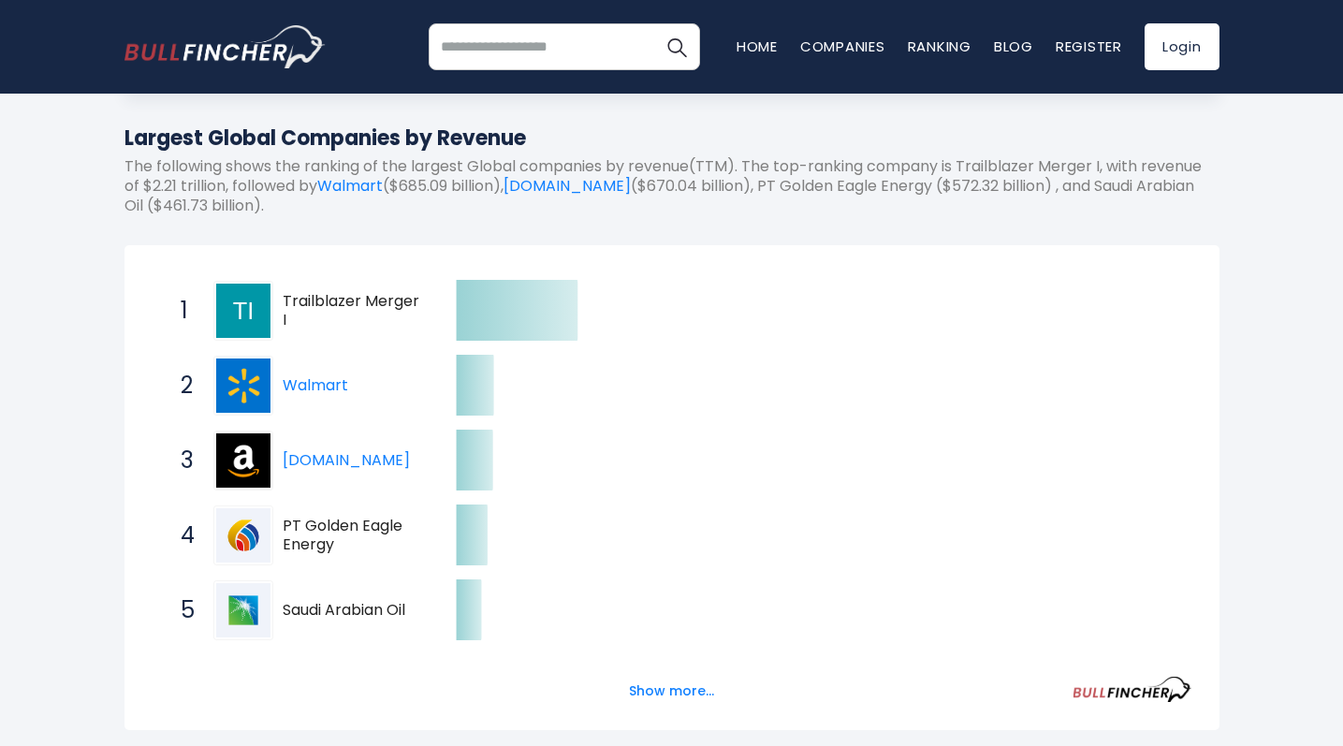
scroll to position [195, 0]
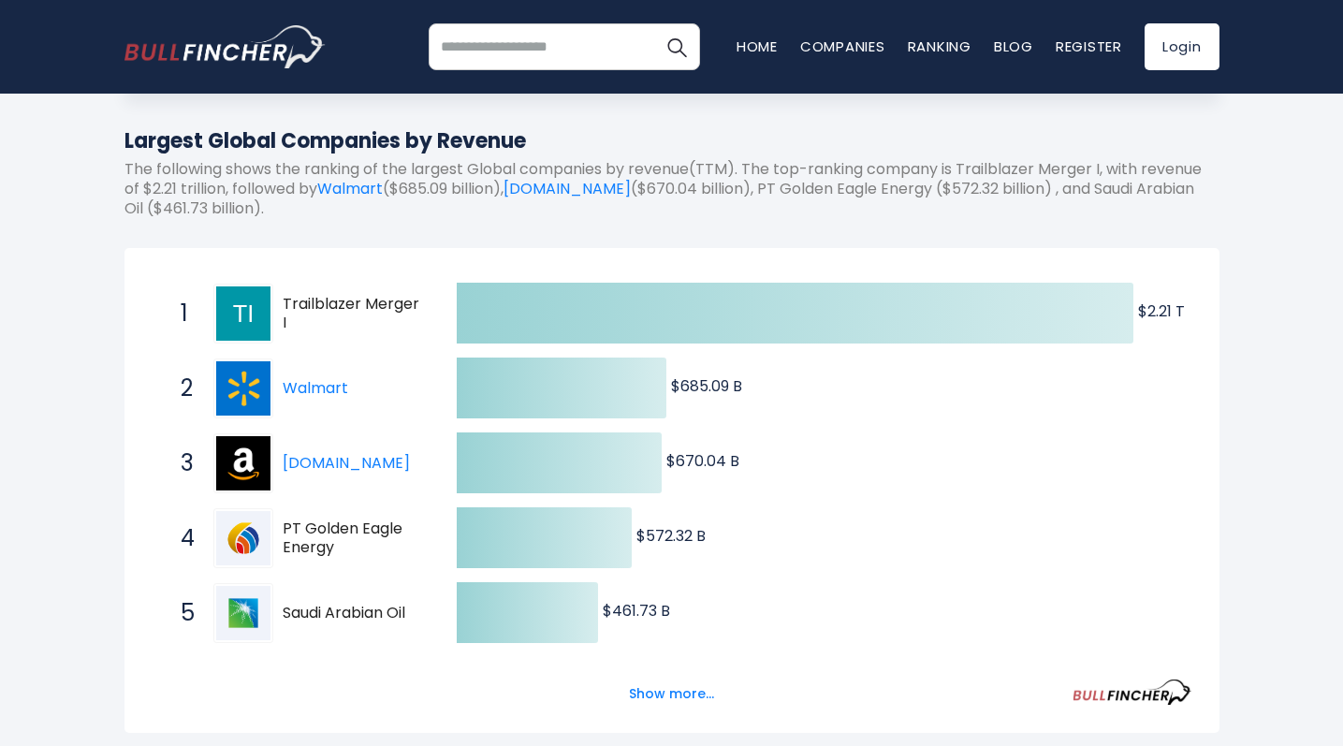
click at [385, 313] on span "Trailblazer Merger I" at bounding box center [353, 314] width 141 height 39
click at [254, 306] on img at bounding box center [243, 313] width 54 height 54
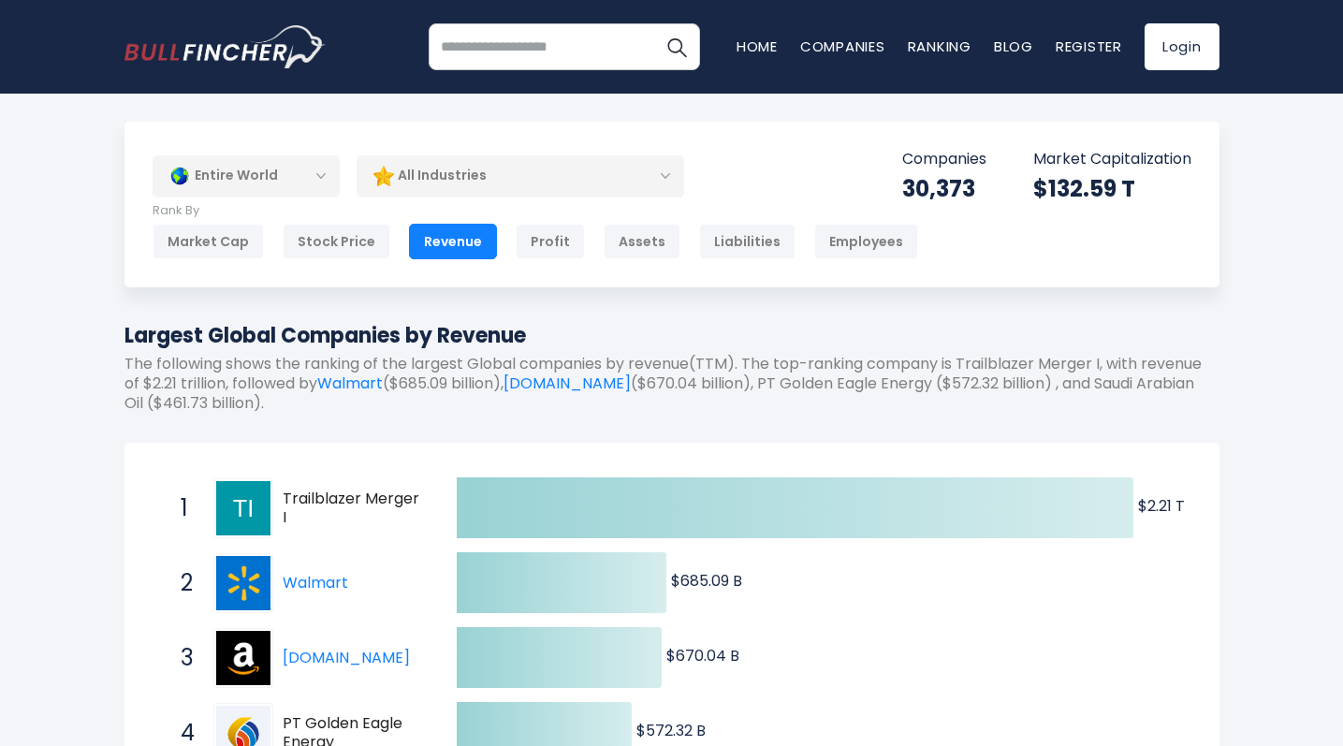
scroll to position [0, 0]
click at [569, 375] on link "Amazon.com" at bounding box center [567, 384] width 127 height 22
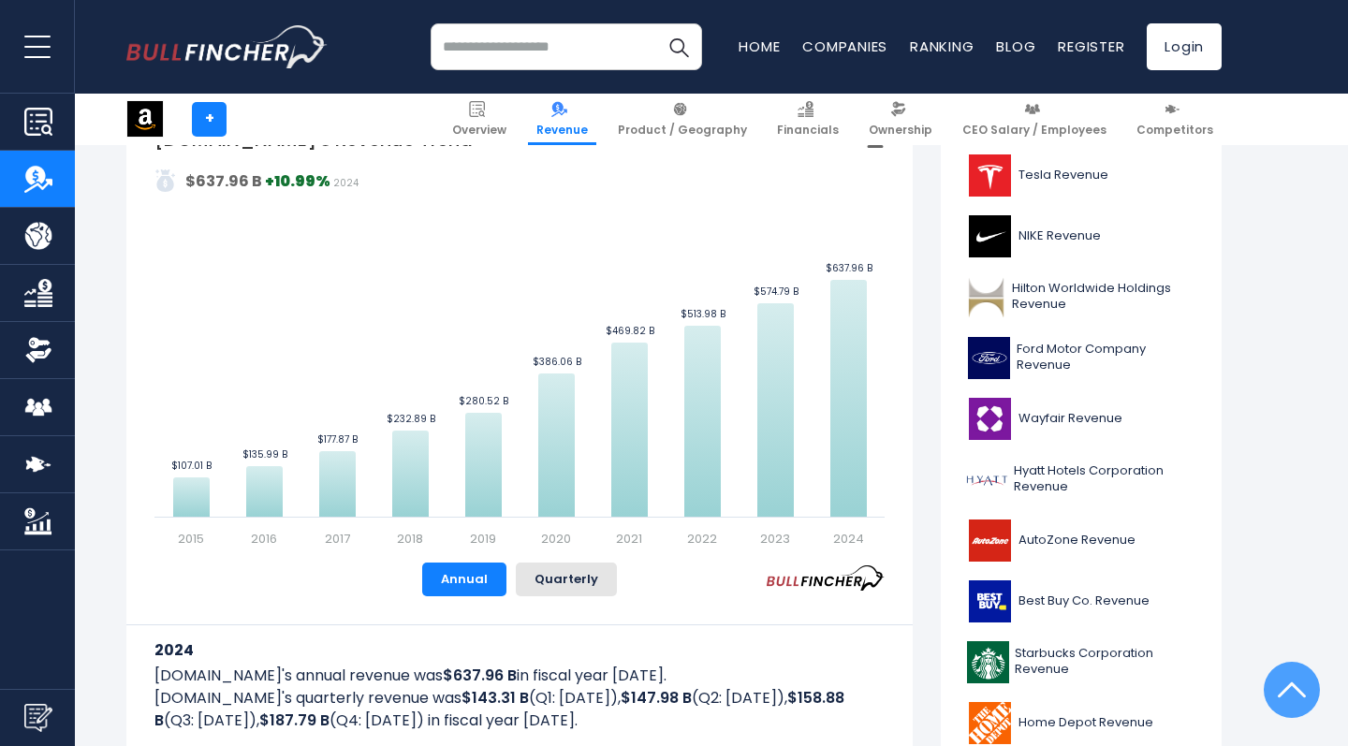
scroll to position [504, 0]
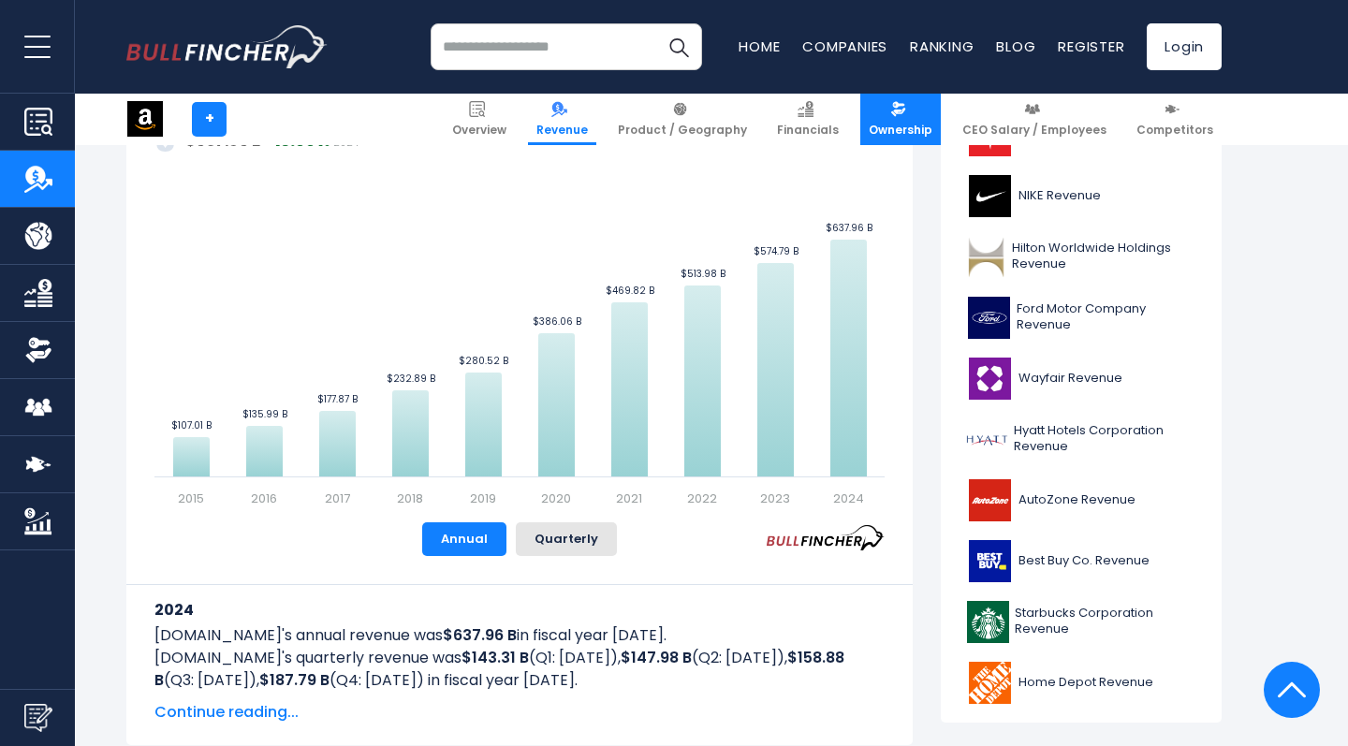
click at [906, 127] on span "Ownership" at bounding box center [901, 130] width 64 height 15
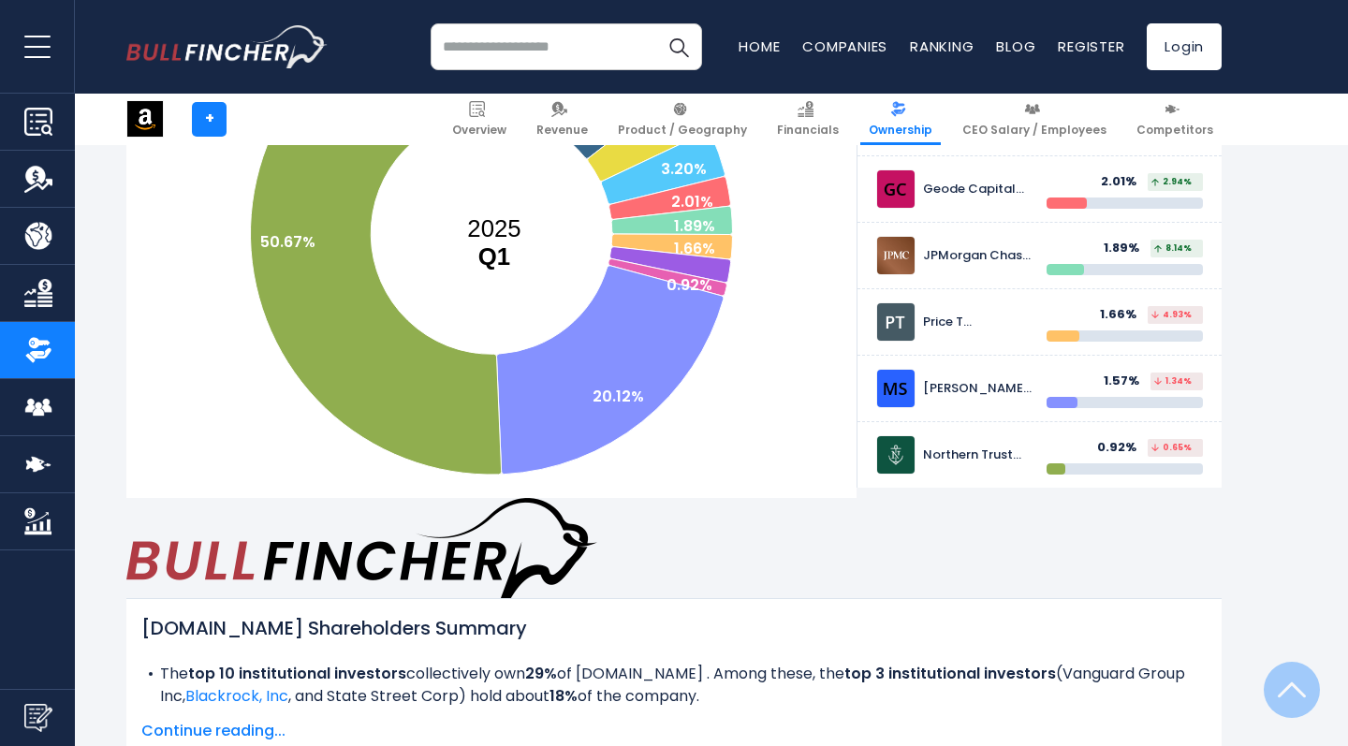
scroll to position [770, 0]
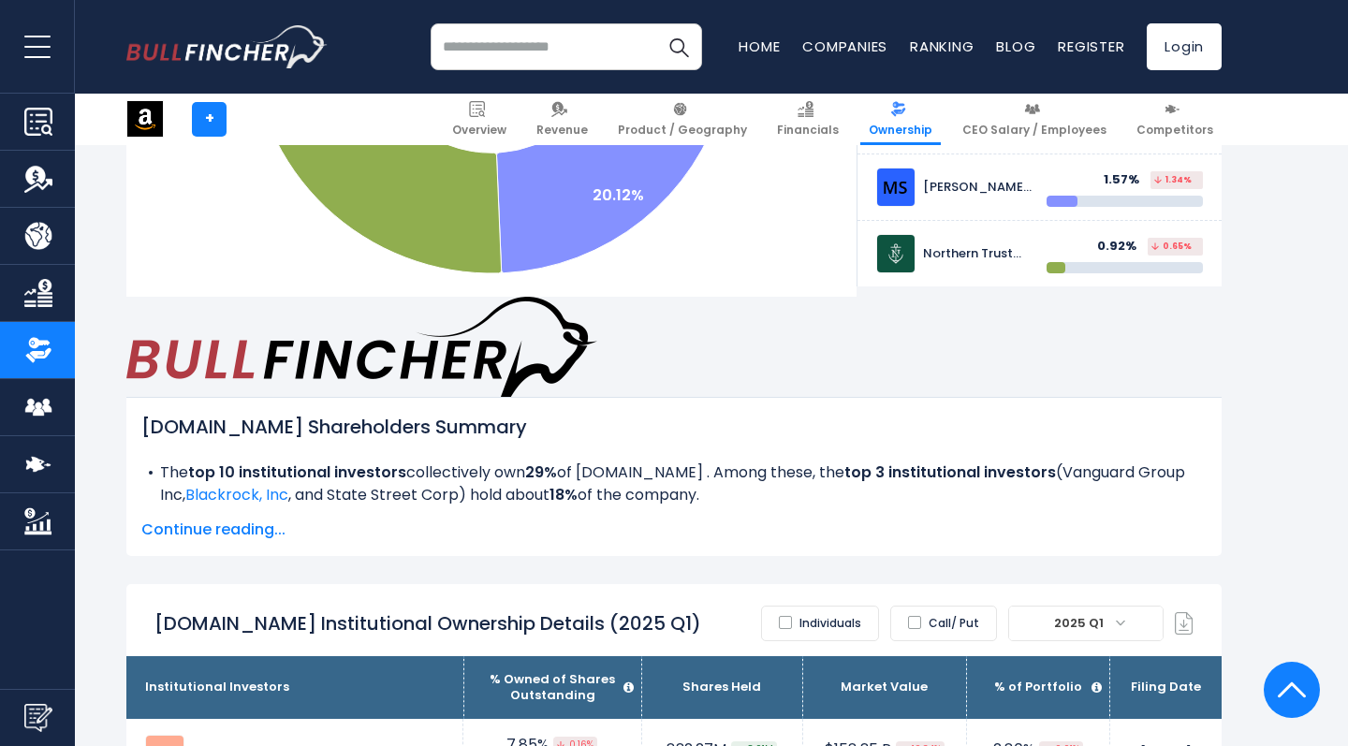
click at [276, 519] on span "Continue reading..." at bounding box center [673, 530] width 1065 height 22
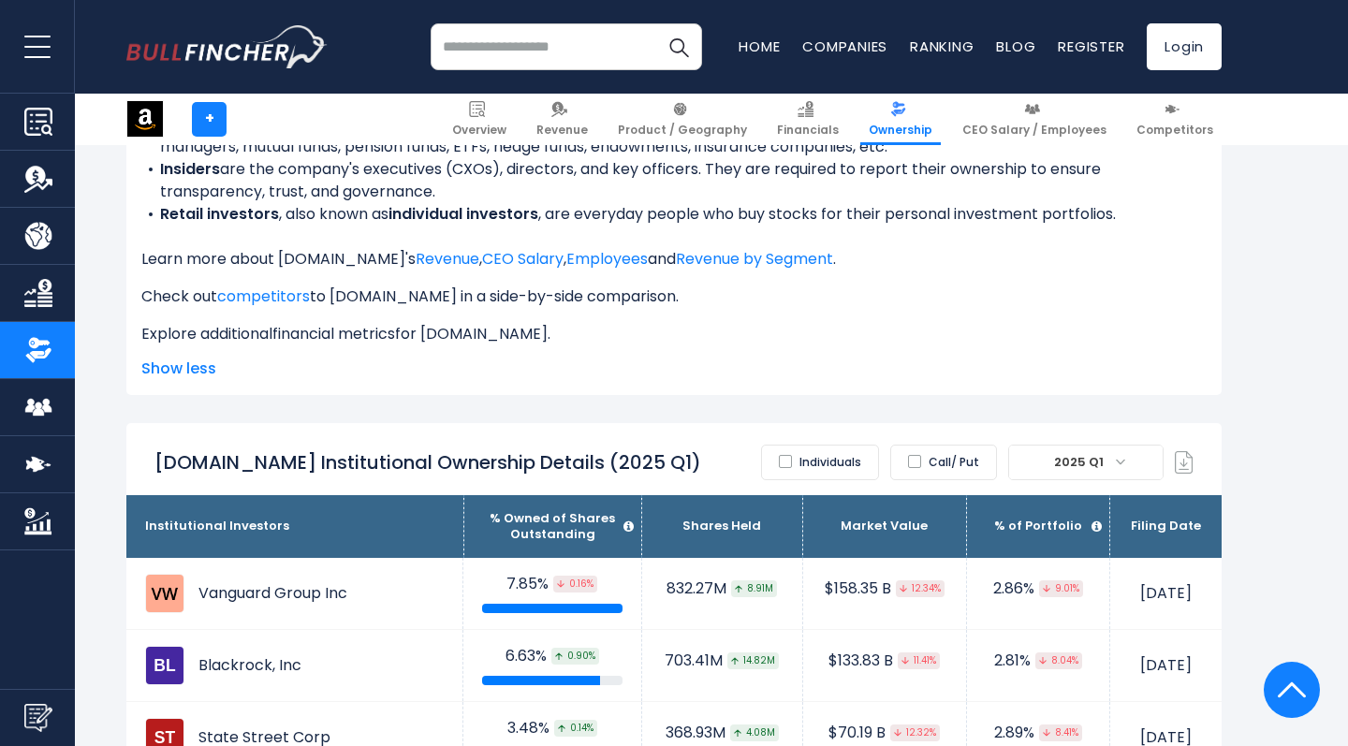
scroll to position [1300, 0]
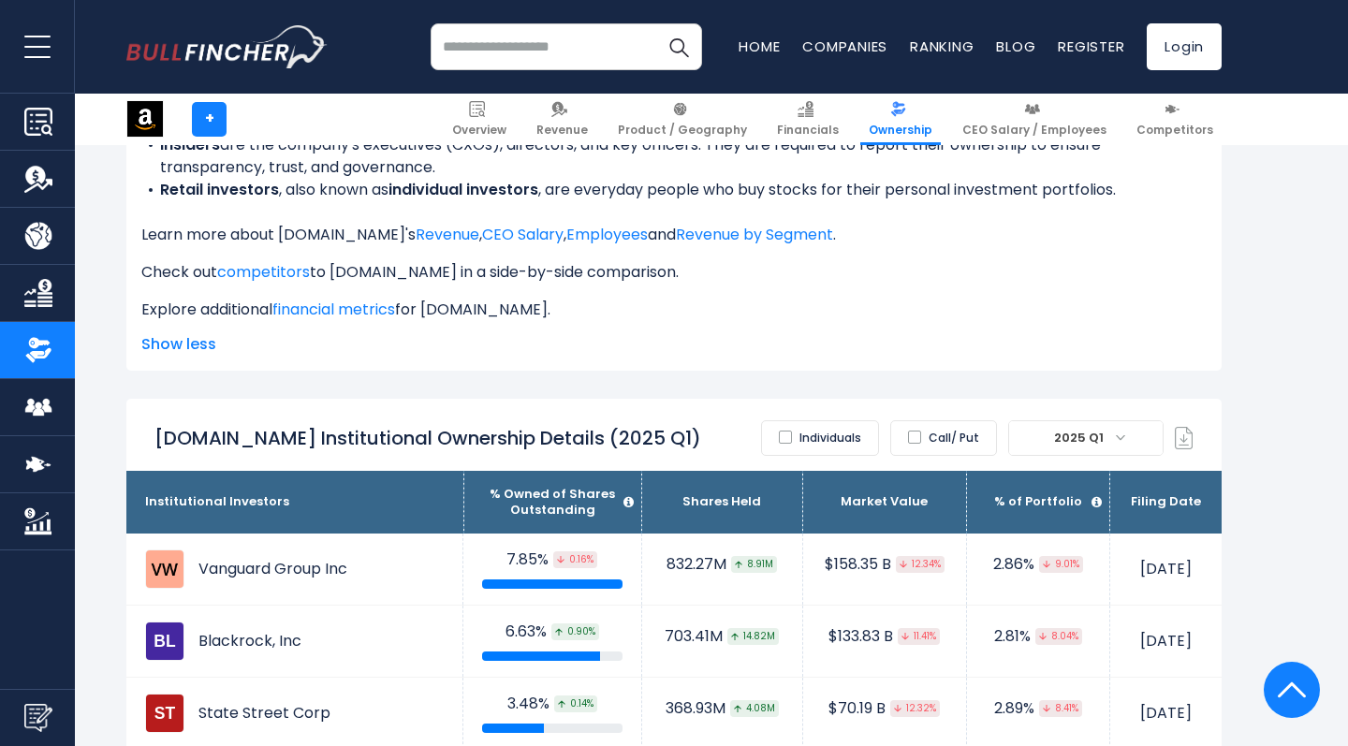
click at [807, 420] on label "Individuals" at bounding box center [820, 438] width 118 height 36
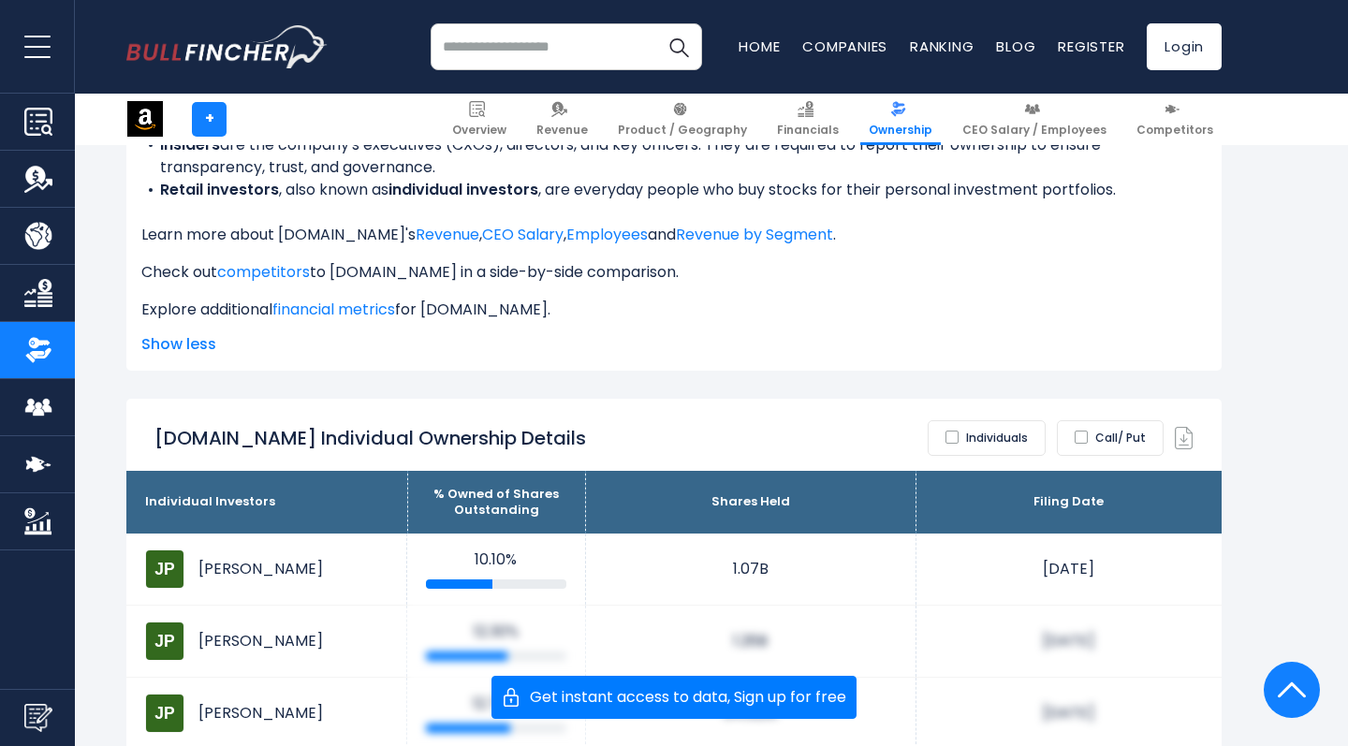
click at [974, 420] on label "Individuals" at bounding box center [987, 438] width 118 height 36
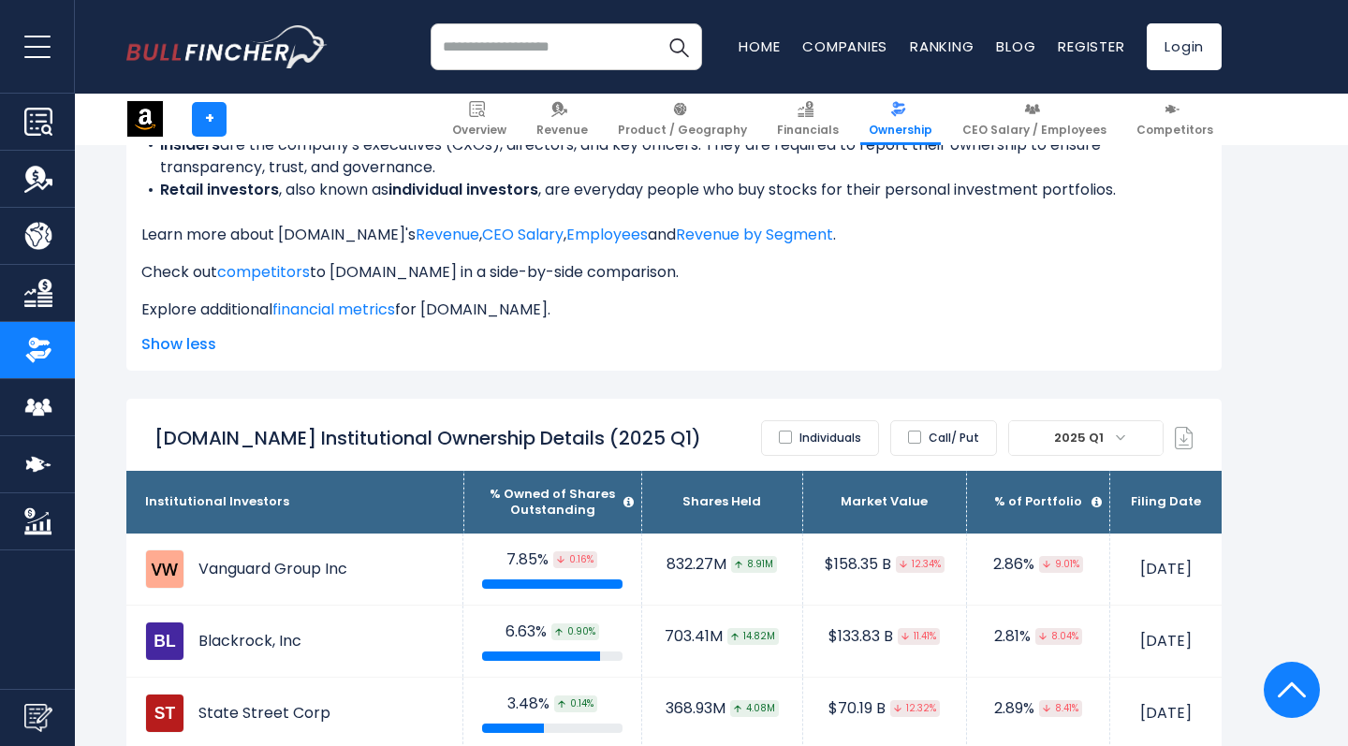
click at [830, 420] on label "Individuals" at bounding box center [820, 438] width 118 height 36
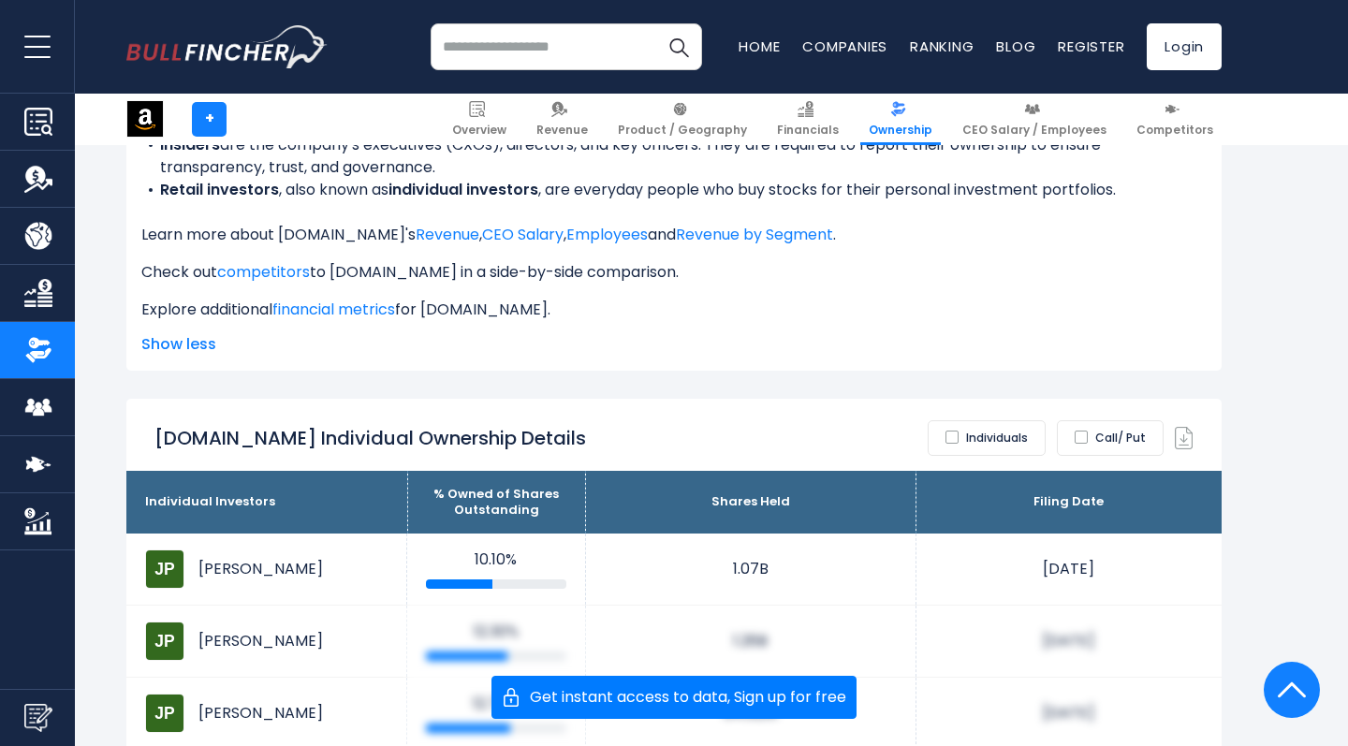
click at [968, 420] on label "Individuals" at bounding box center [987, 438] width 118 height 36
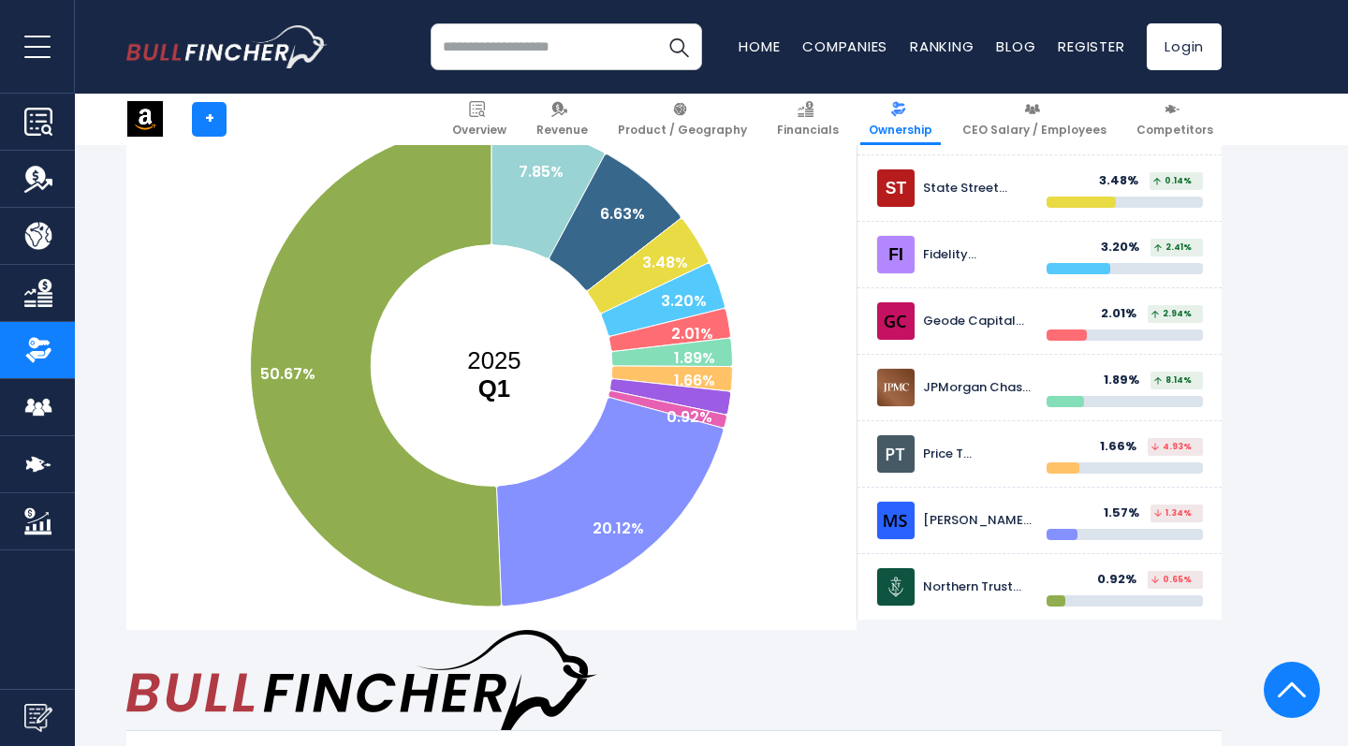
scroll to position [271, 0]
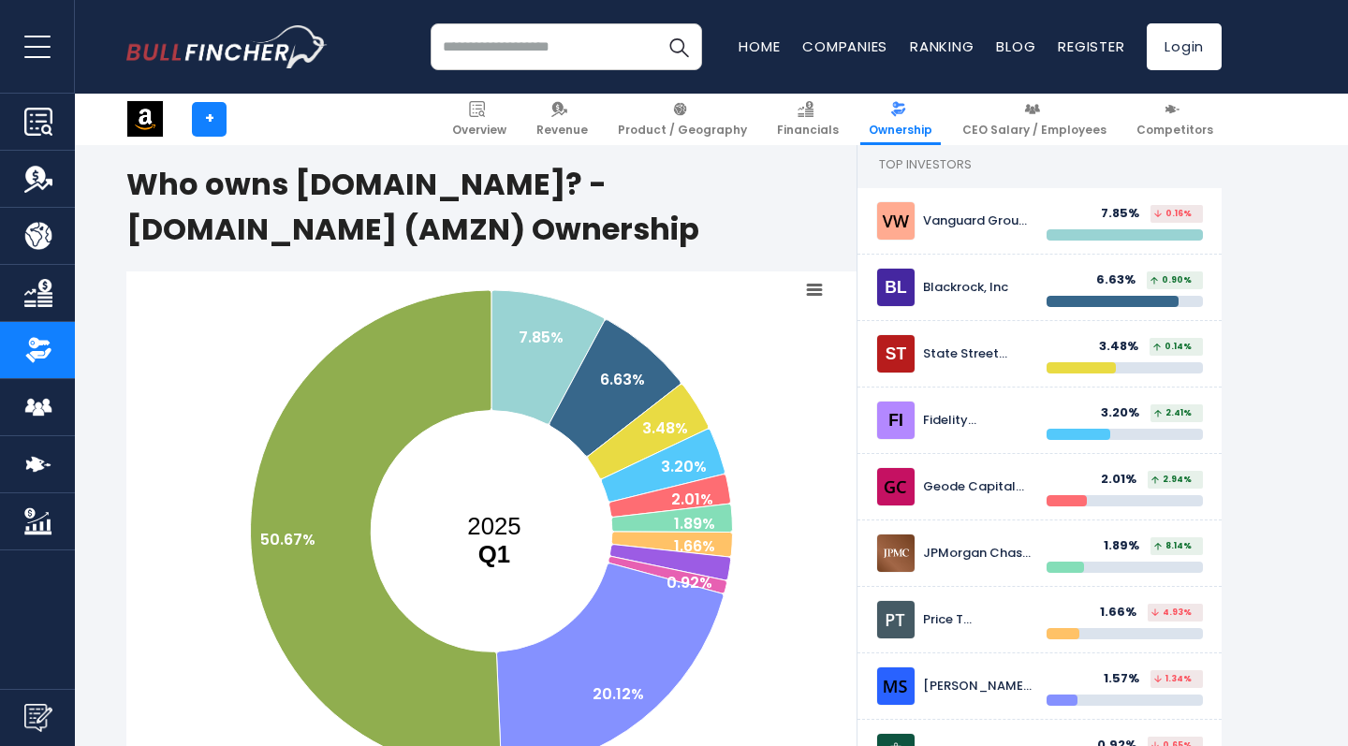
click at [816, 277] on rect at bounding box center [814, 290] width 26 height 26
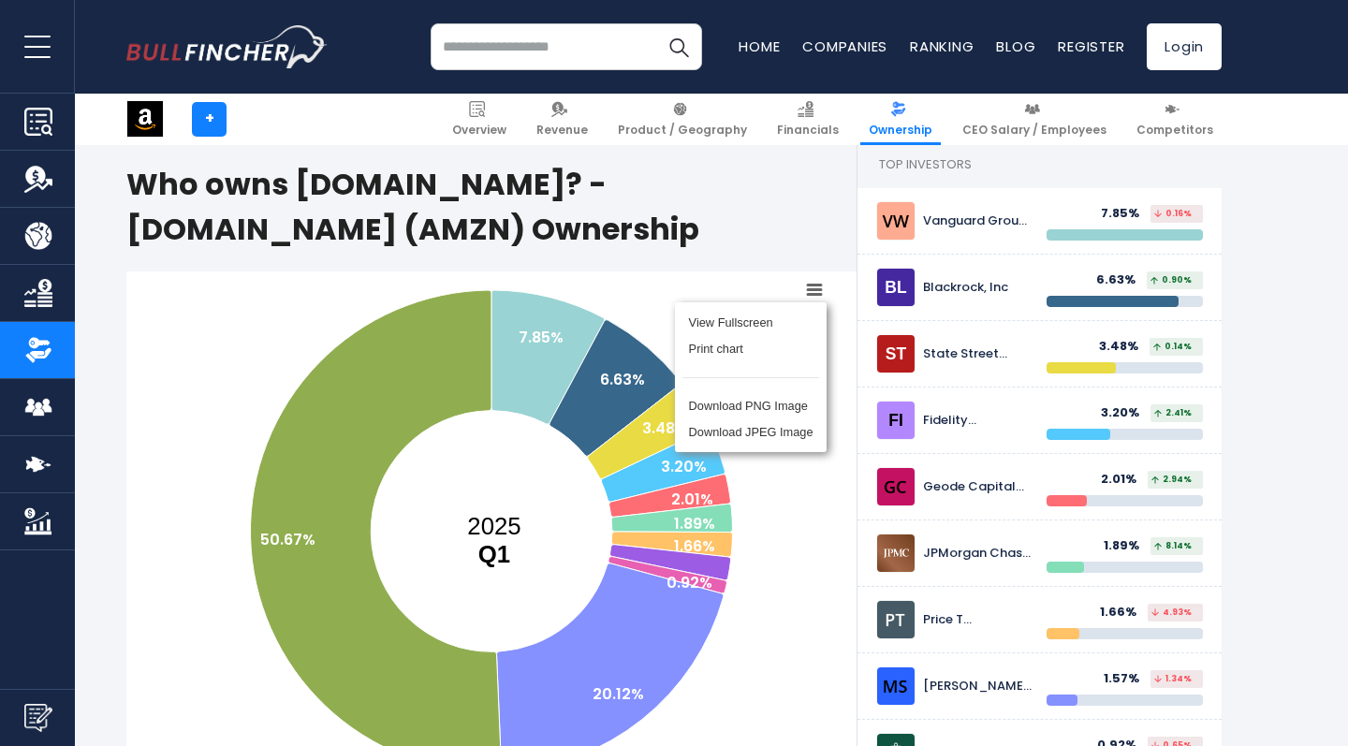
click at [876, 210] on div at bounding box center [895, 220] width 39 height 39
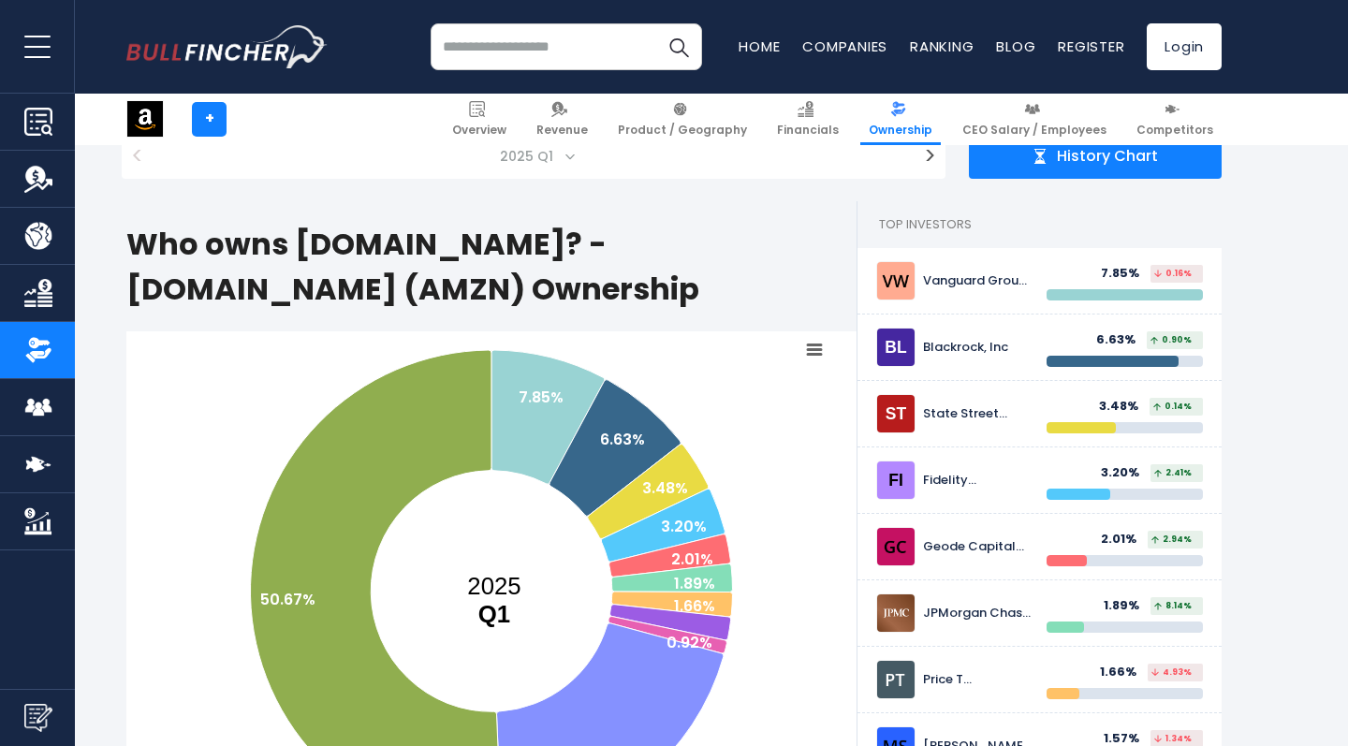
scroll to position [187, 0]
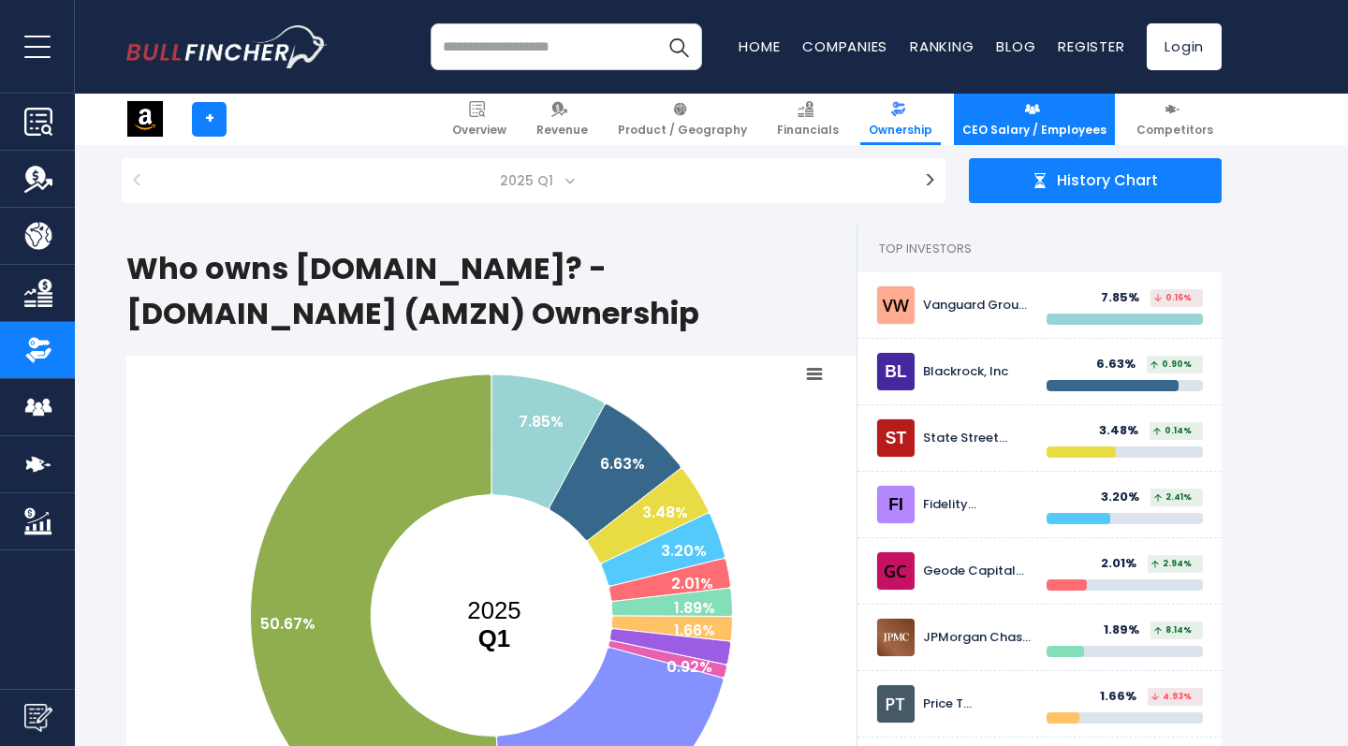
click at [1081, 108] on link "CEO Salary / Employees" at bounding box center [1034, 119] width 161 height 51
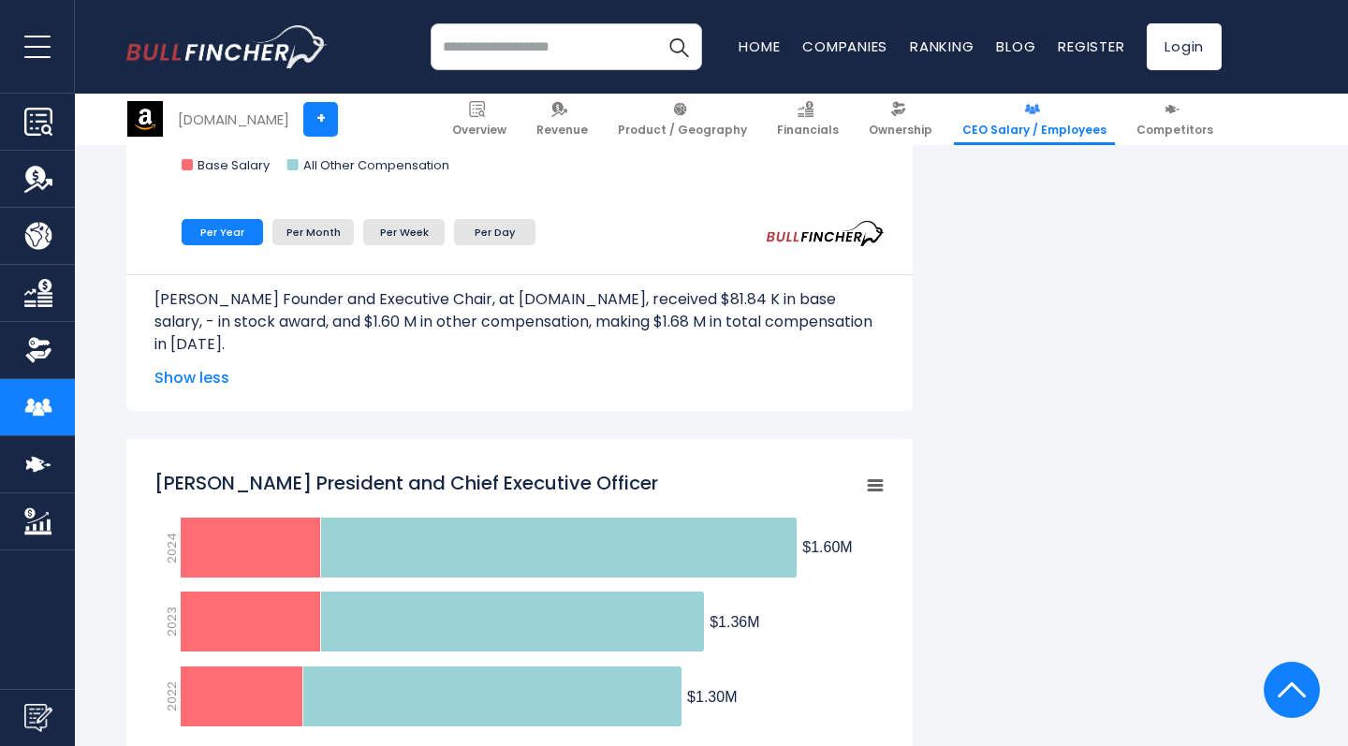
scroll to position [3877, 0]
click at [227, 59] on img "Go to homepage" at bounding box center [226, 46] width 201 height 43
